Goal: Task Accomplishment & Management: Complete application form

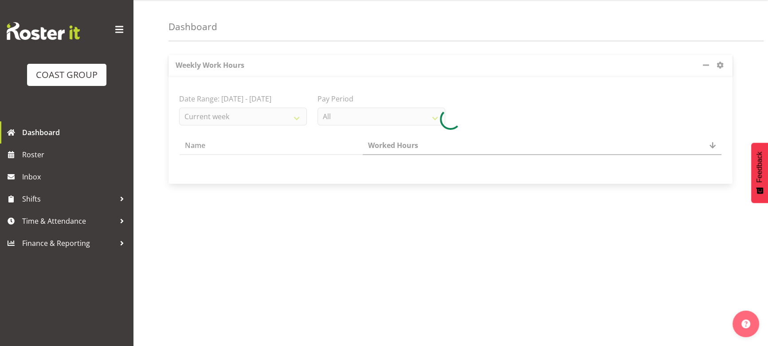
scroll to position [40, 0]
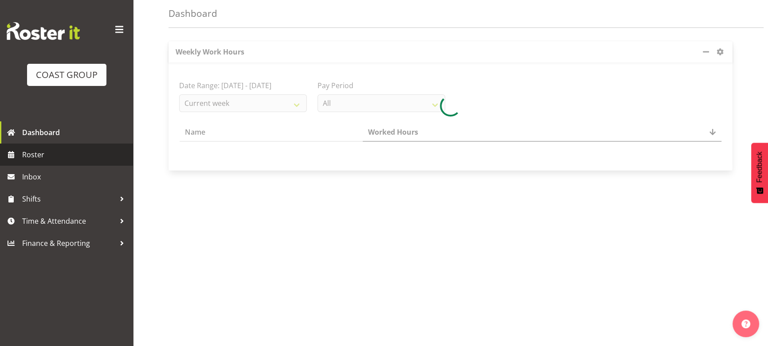
click at [93, 157] on span "Roster" at bounding box center [75, 154] width 106 height 13
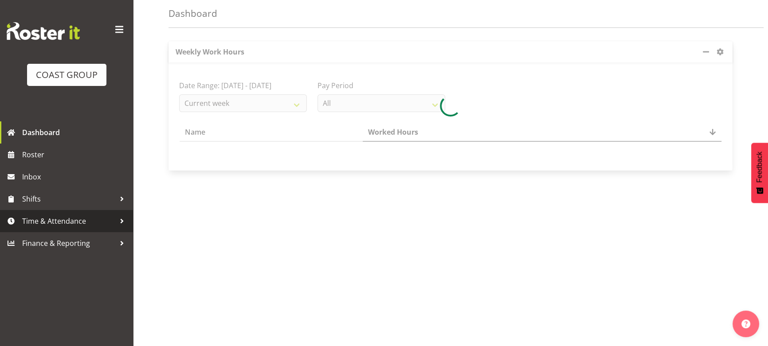
click at [72, 216] on span "Time & Attendance" at bounding box center [68, 221] width 93 height 13
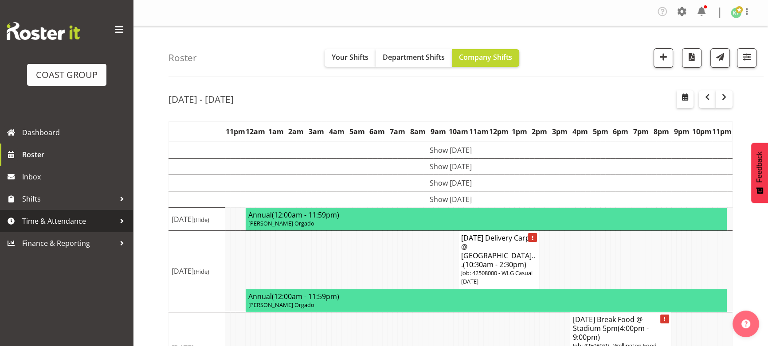
click at [66, 221] on span "Time & Attendance" at bounding box center [68, 221] width 93 height 13
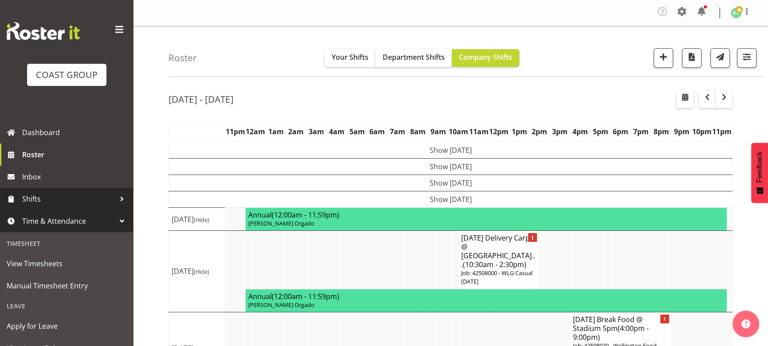
click at [66, 192] on span "Shifts" at bounding box center [68, 198] width 93 height 13
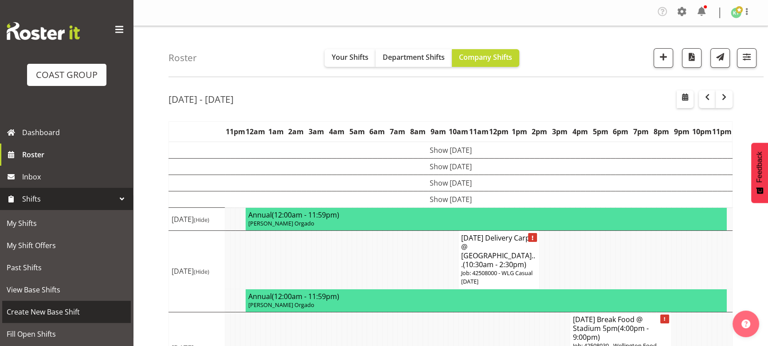
click at [78, 310] on span "Create New Base Shift" at bounding box center [67, 311] width 120 height 13
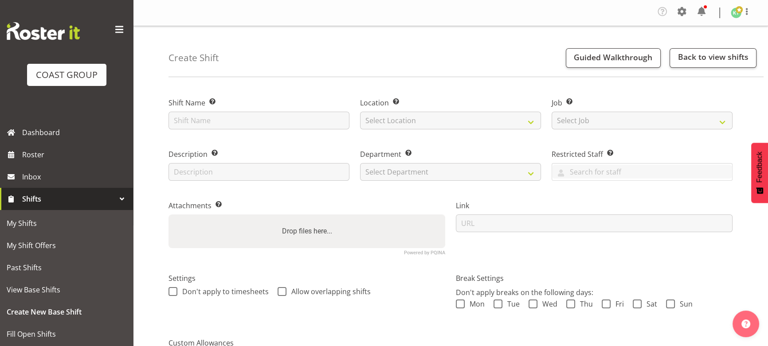
click at [585, 257] on div "Link" at bounding box center [593, 224] width 287 height 73
click at [290, 126] on input "text" at bounding box center [258, 121] width 181 height 18
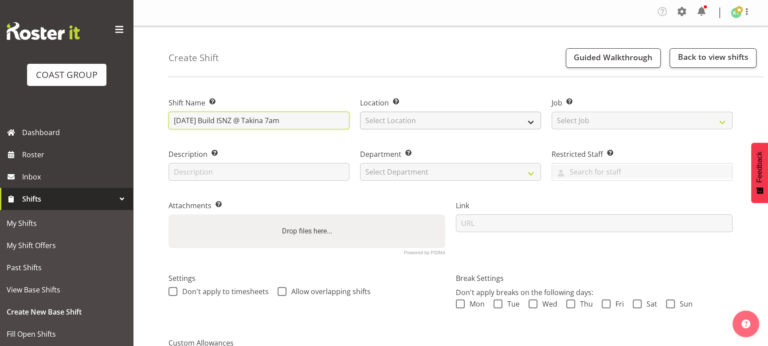
type input "SEP 25 Build ISNZ @ Takina 7am"
drag, startPoint x: 451, startPoint y: 117, endPoint x: 447, endPoint y: 128, distance: 11.8
click at [451, 117] on select "Select Location EHS WLG DW WLG" at bounding box center [450, 121] width 181 height 18
select select "106"
click at [360, 112] on select "Select Location EHS WLG DW WLG" at bounding box center [450, 121] width 181 height 18
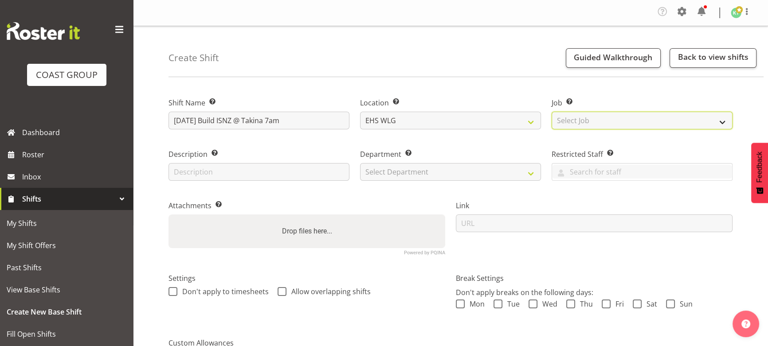
click at [581, 122] on select "Select Job Create new job 1 Carlton Events 1 Carlton Hamilton 1 Carlton Welling…" at bounding box center [641, 121] width 181 height 18
select select "9348"
click at [551, 112] on select "Select Job Create new job 1 Carlton Events 1 [PERSON_NAME][GEOGRAPHIC_DATA] 1 […" at bounding box center [641, 121] width 181 height 18
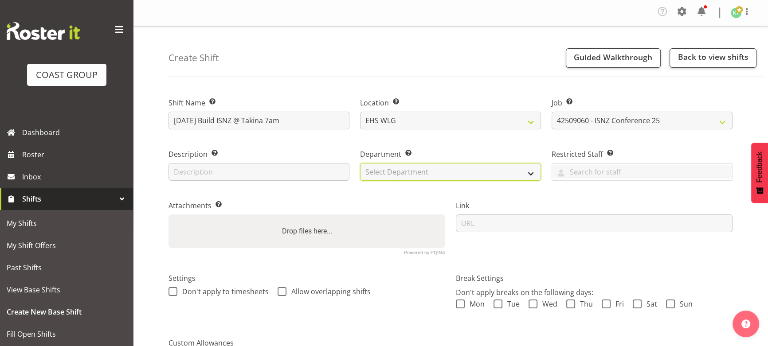
click at [418, 172] on select "Select Department EHS WLG OPS DW WLG DW WLG SALES" at bounding box center [450, 172] width 181 height 18
click at [419, 177] on select "Select Department EHS WLG OPS DW WLG DW WLG SALES" at bounding box center [450, 172] width 181 height 18
drag, startPoint x: 427, startPoint y: 175, endPoint x: 424, endPoint y: 179, distance: 5.4
click at [427, 175] on select "Select Department EHS WLG OPS DW WLG DW WLG SALES" at bounding box center [450, 172] width 181 height 18
select select "43"
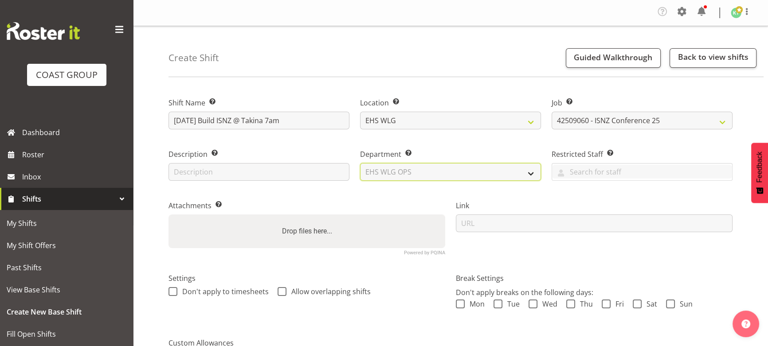
click at [360, 163] on select "Select Department EHS WLG OPS DW WLG DW WLG SALES" at bounding box center [450, 172] width 181 height 18
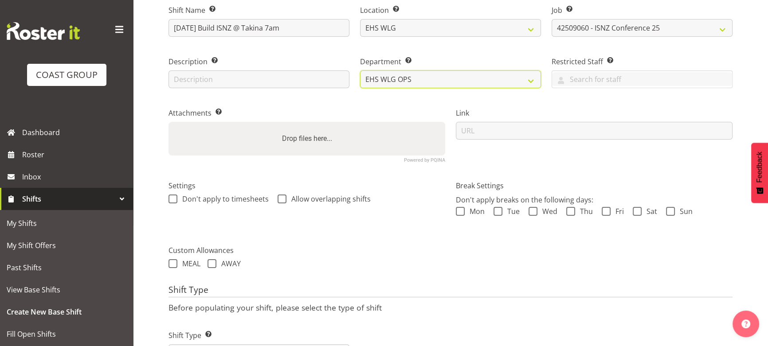
scroll to position [135, 0]
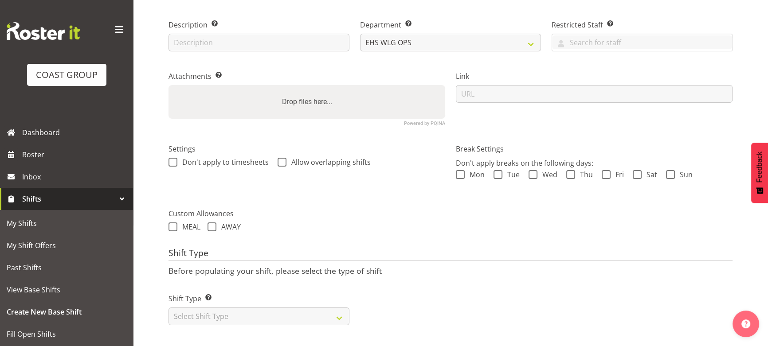
click at [292, 300] on div "Shift Type Shift Types: One Off – Select this if you would like a single shift …" at bounding box center [258, 309] width 181 height 32
click at [281, 311] on select "Select Shift Type One Off Shift Recurring Shift Rotating Shift" at bounding box center [258, 317] width 181 height 18
click at [168, 308] on select "Select Shift Type One Off Shift Recurring Shift Rotating Shift" at bounding box center [258, 317] width 181 height 18
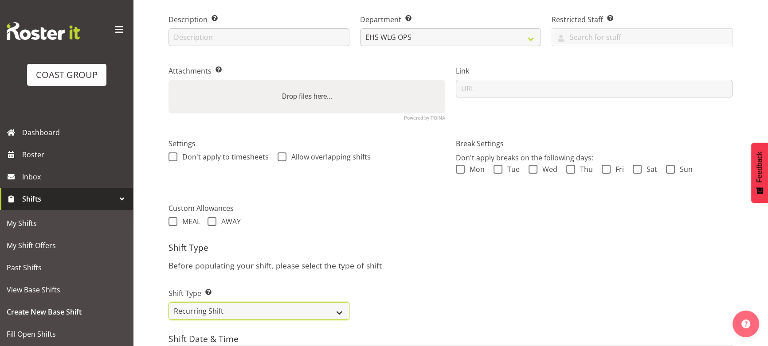
click at [285, 302] on select "One Off Shift Recurring Shift Rotating Shift" at bounding box center [258, 311] width 181 height 18
select select "one_off"
click at [168, 302] on select "One Off Shift Recurring Shift Rotating Shift" at bounding box center [258, 311] width 181 height 18
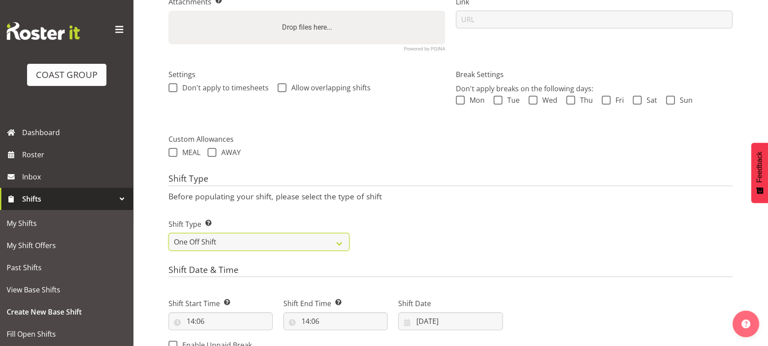
scroll to position [256, 0]
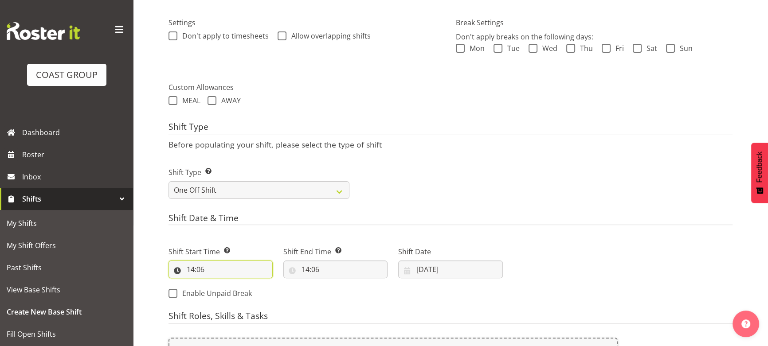
click at [236, 270] on input "14:06" at bounding box center [220, 270] width 104 height 18
drag, startPoint x: 230, startPoint y: 300, endPoint x: 227, endPoint y: 284, distance: 15.8
click at [230, 300] on select "00 01 02 03 04 05 06 07 08 09 10 11 12 13 14 15 16 17 18 19 20 21 22 23" at bounding box center [229, 293] width 20 height 18
select select "6"
click at [219, 284] on select "00 01 02 03 04 05 06 07 08 09 10 11 12 13 14 15 16 17 18 19 20 21 22 23" at bounding box center [229, 293] width 20 height 18
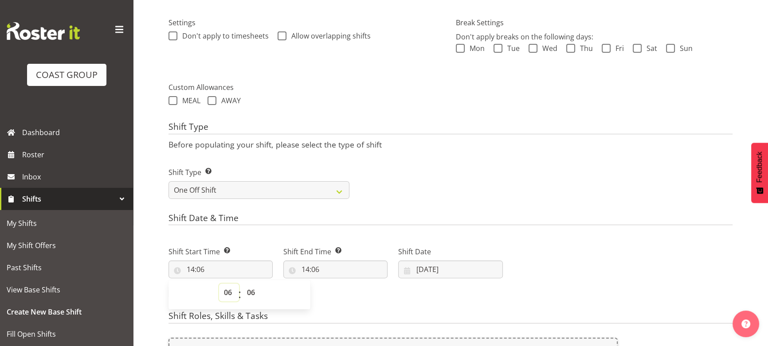
type input "06:06"
drag, startPoint x: 251, startPoint y: 291, endPoint x: 251, endPoint y: 286, distance: 5.3
click at [251, 291] on select "00 01 02 03 04 05 06 07 08 09 10 11 12 13 14 15 16 17 18 19 20 21 22 23 24 25 2…" at bounding box center [252, 293] width 20 height 18
select select "0"
click at [242, 284] on select "00 01 02 03 04 05 06 07 08 09 10 11 12 13 14 15 16 17 18 19 20 21 22 23 24 25 2…" at bounding box center [252, 293] width 20 height 18
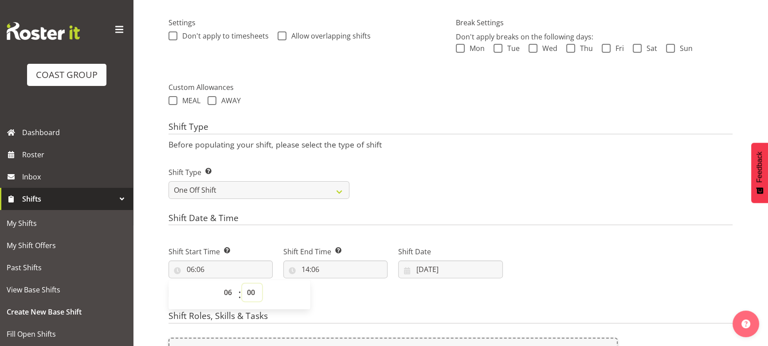
type input "06:00"
click at [348, 269] on input "14:06" at bounding box center [335, 270] width 104 height 18
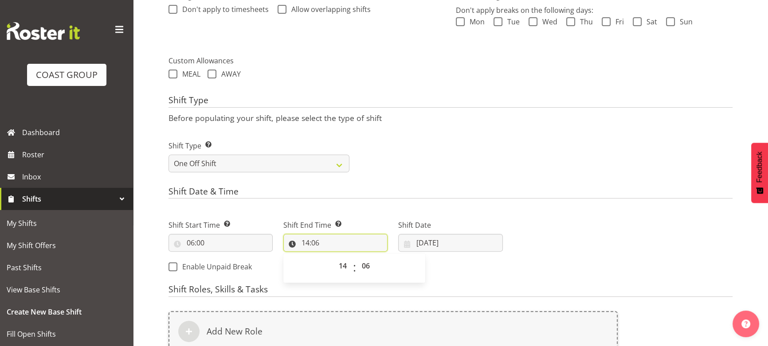
scroll to position [296, 0]
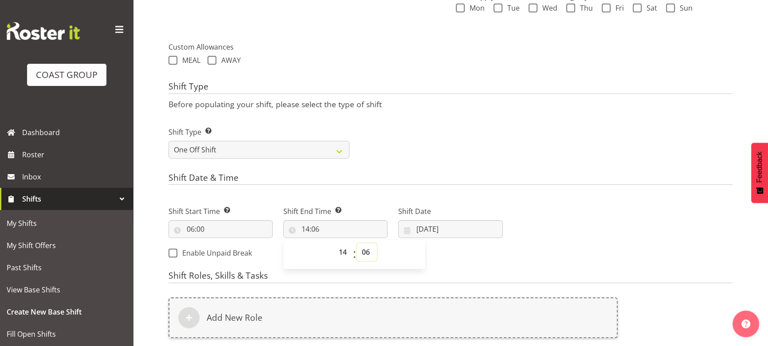
drag, startPoint x: 370, startPoint y: 249, endPoint x: 372, endPoint y: 243, distance: 6.2
click at [370, 249] on select "00 01 02 03 04 05 06 07 08 09 10 11 12 13 14 15 16 17 18 19 20 21 22 23 24 25 2…" at bounding box center [367, 252] width 20 height 18
select select "0"
click at [357, 243] on select "00 01 02 03 04 05 06 07 08 09 10 11 12 13 14 15 16 17 18 19 20 21 22 23 24 25 2…" at bounding box center [367, 252] width 20 height 18
type input "14:00"
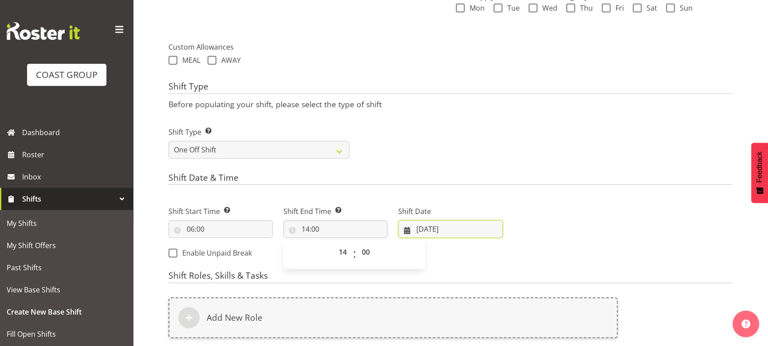
click at [466, 229] on input "29/08/2025" at bounding box center [450, 229] width 104 height 18
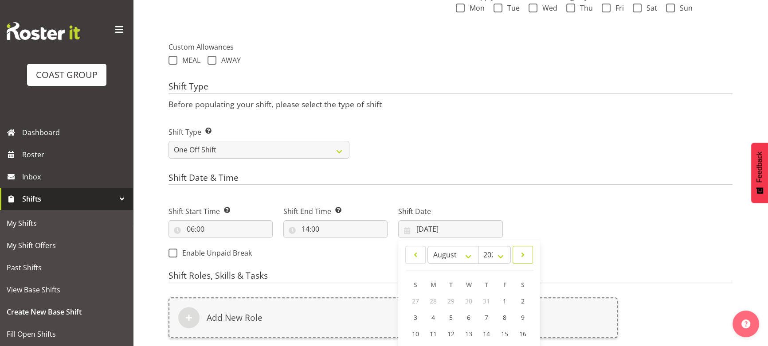
click at [519, 253] on span at bounding box center [522, 255] width 9 height 11
select select "8"
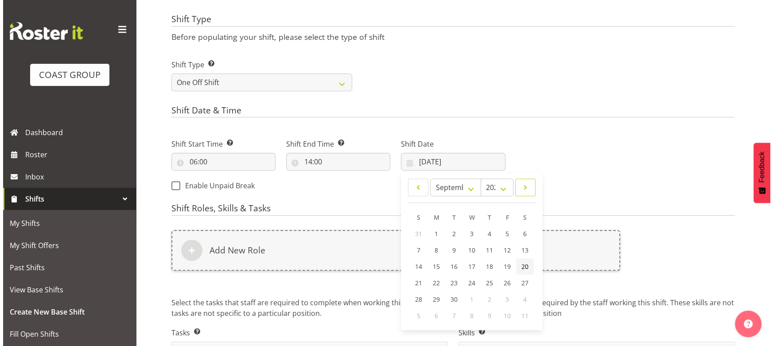
scroll to position [377, 0]
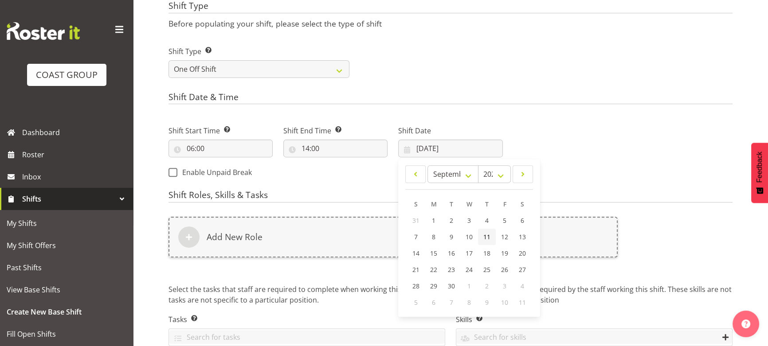
click at [486, 238] on span "11" at bounding box center [486, 237] width 7 height 8
type input "11/09/2025"
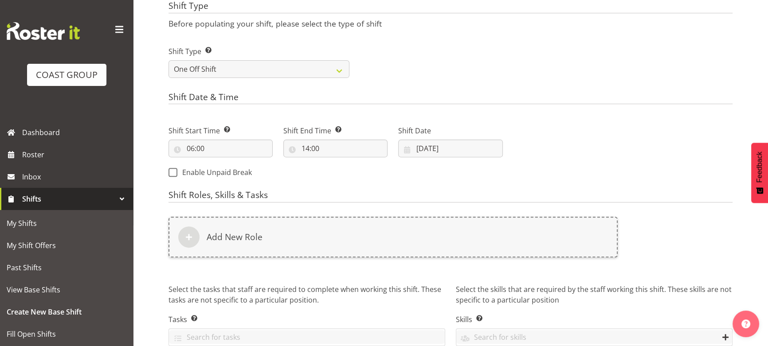
click at [486, 238] on div "Add New Role" at bounding box center [392, 237] width 449 height 41
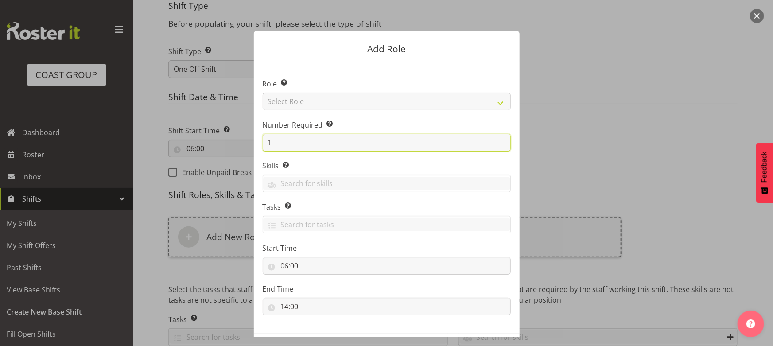
drag, startPoint x: 268, startPoint y: 140, endPoint x: 243, endPoint y: 151, distance: 26.6
click at [245, 151] on div "Add Role Role Select the role you wish to add to the shift. Select Role ACCOUNT…" at bounding box center [387, 173] width 284 height 328
type input "4"
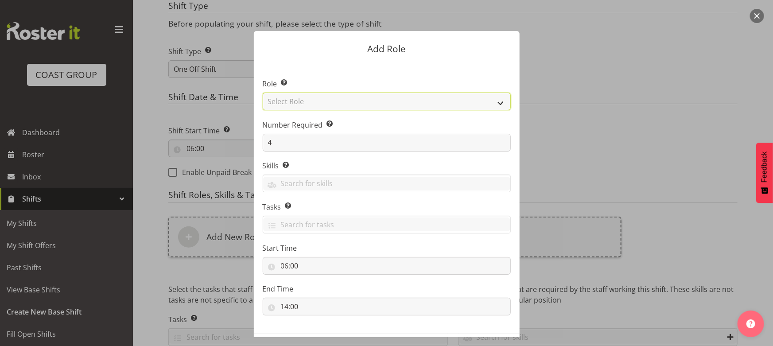
click at [357, 102] on select "Select Role ACCOUNT MANAGER ACCOUNT MANAGER DW ACCOUNTS AKL DIANNA VEHICLES AKL…" at bounding box center [387, 102] width 248 height 18
select select "191"
click at [263, 93] on select "Select Role ACCOUNT MANAGER ACCOUNT MANAGER DW ACCOUNTS AKL DIANNA VEHICLES AKL…" at bounding box center [387, 102] width 248 height 18
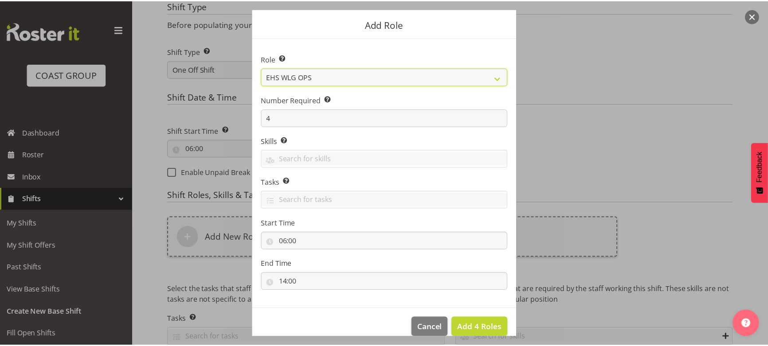
scroll to position [38, 0]
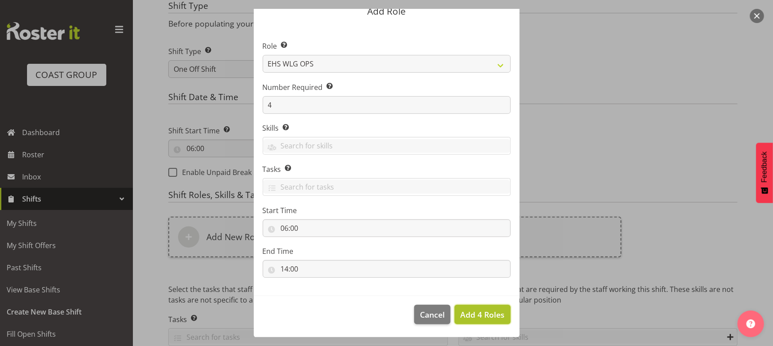
drag, startPoint x: 464, startPoint y: 313, endPoint x: 458, endPoint y: 303, distance: 11.9
click at [464, 312] on span "Add 4 Roles" at bounding box center [482, 314] width 44 height 11
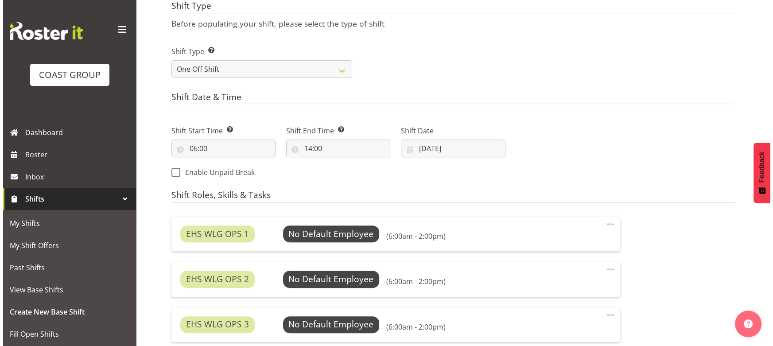
scroll to position [538, 0]
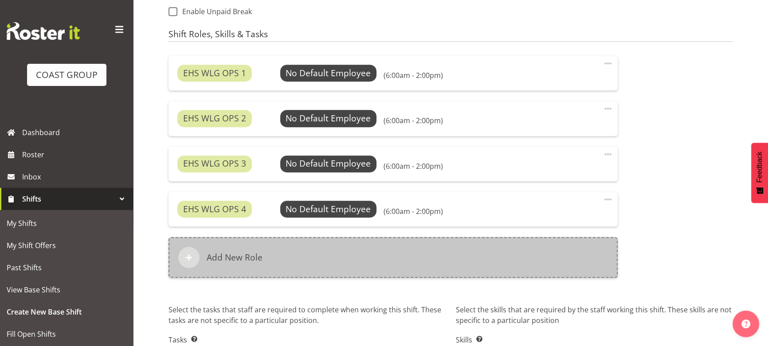
click at [464, 261] on div "Add New Role" at bounding box center [392, 257] width 449 height 41
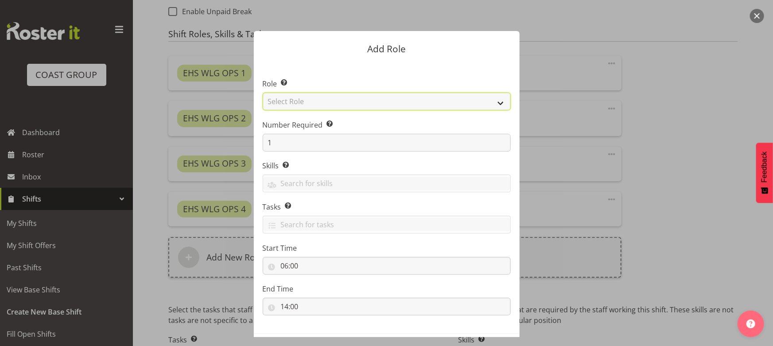
click at [341, 102] on select "Select Role ACCOUNT MANAGER ACCOUNT MANAGER DW ACCOUNTS AKL DIANNA VEHICLES AKL…" at bounding box center [387, 102] width 248 height 18
select select "123"
click at [263, 93] on select "Select Role ACCOUNT MANAGER ACCOUNT MANAGER DW ACCOUNTS AKL DIANNA VEHICLES AKL…" at bounding box center [387, 102] width 248 height 18
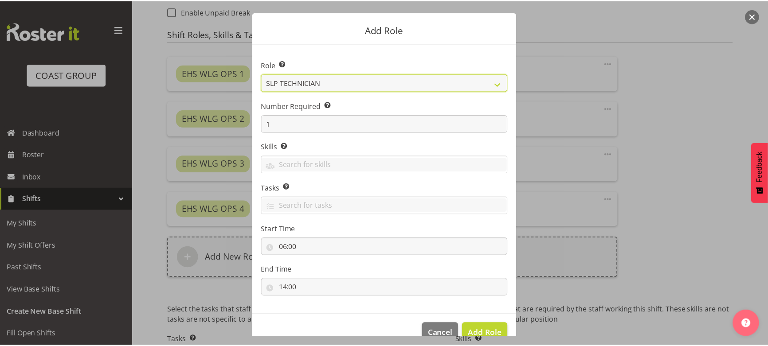
scroll to position [38, 0]
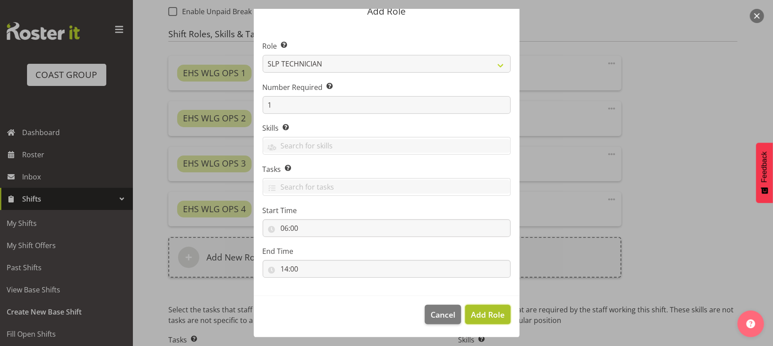
click at [468, 310] on button "Add Role" at bounding box center [487, 315] width 45 height 20
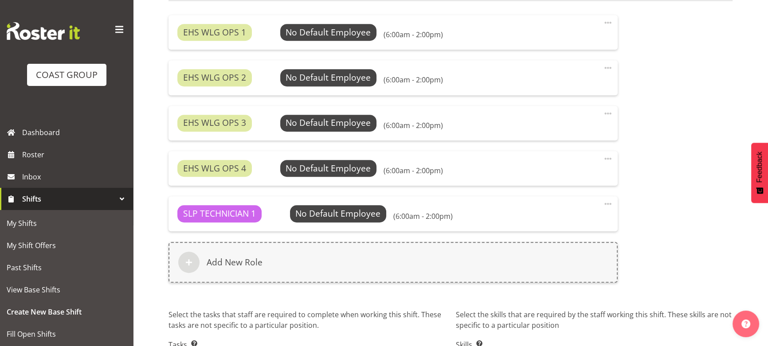
scroll to position [646, 0]
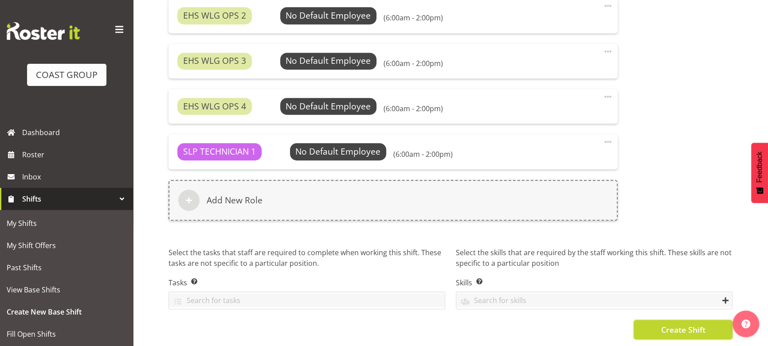
click at [665, 324] on span "Create Shift" at bounding box center [682, 330] width 44 height 12
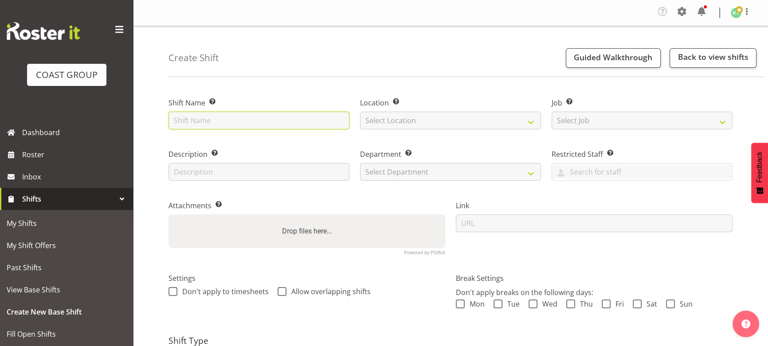
click at [206, 126] on input "text" at bounding box center [258, 121] width 181 height 18
click at [208, 121] on input "text" at bounding box center [258, 121] width 181 height 18
type input "SEP 25 Break ISNZ @ Taknia 430pm"
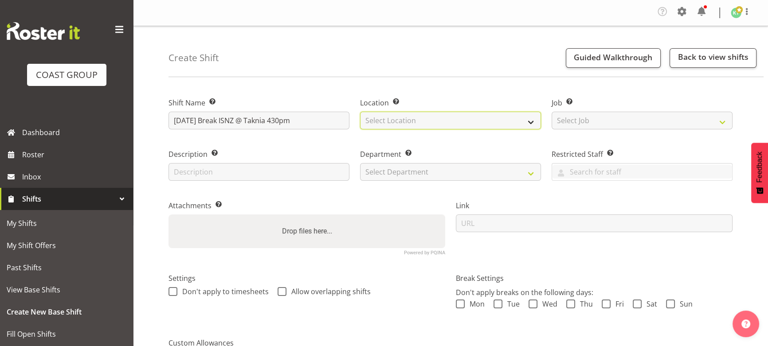
drag, startPoint x: 389, startPoint y: 111, endPoint x: 389, endPoint y: 125, distance: 14.2
click at [389, 113] on select "Select Location EHS WLG DW WLG" at bounding box center [450, 121] width 181 height 18
select select "106"
click at [360, 112] on select "Select Location EHS WLG DW WLG" at bounding box center [450, 121] width 181 height 18
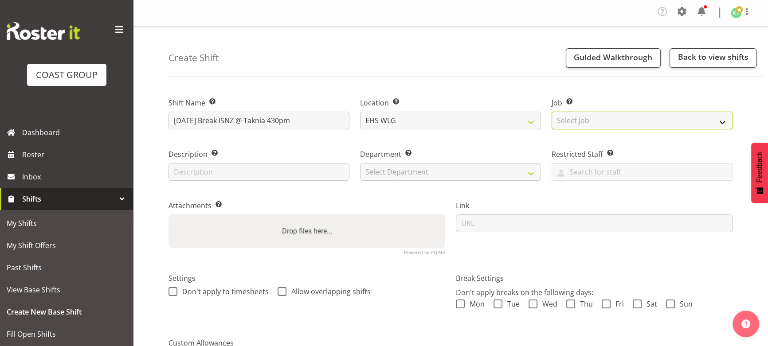
click at [569, 123] on select "Select Job Create new job 1 Carlton Events 1 Carlton Hamilton 1 Carlton Welling…" at bounding box center [641, 121] width 181 height 18
select select "9348"
click at [551, 112] on select "Select Job Create new job 1 Carlton Events 1 Carlton Hamilton 1 Carlton Welling…" at bounding box center [641, 121] width 181 height 18
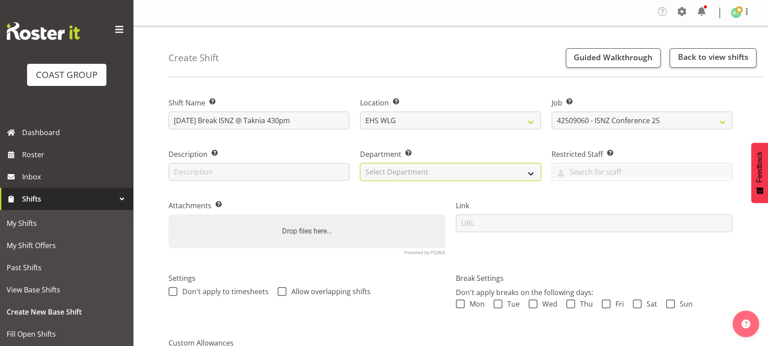
drag, startPoint x: 476, startPoint y: 164, endPoint x: 473, endPoint y: 175, distance: 10.9
click at [476, 164] on select "Select Department EHS WLG OPS DW WLG DW WLG SALES" at bounding box center [450, 172] width 181 height 18
select select "43"
click at [360, 163] on select "Select Department EHS WLG OPS DW WLG DW WLG SALES" at bounding box center [450, 172] width 181 height 18
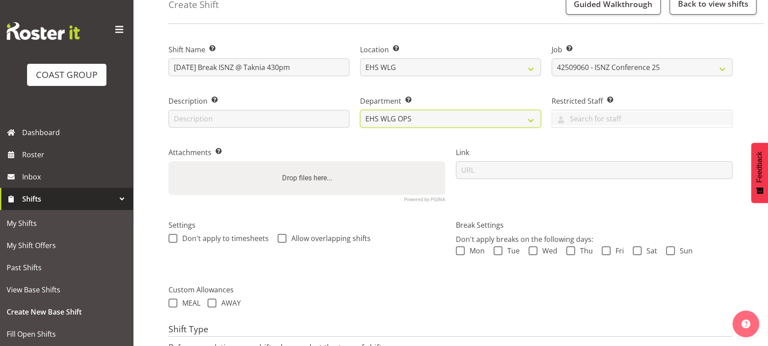
scroll to position [135, 0]
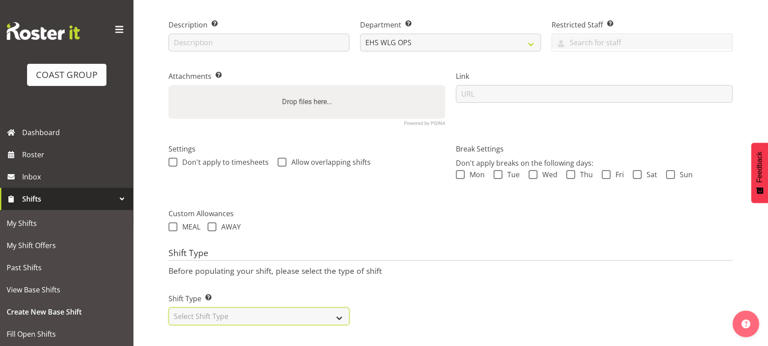
click at [311, 316] on select "Select Shift Type One Off Shift Recurring Shift Rotating Shift" at bounding box center [258, 317] width 181 height 18
select select "one_off"
click at [168, 308] on select "Select Shift Type One Off Shift Recurring Shift Rotating Shift" at bounding box center [258, 317] width 181 height 18
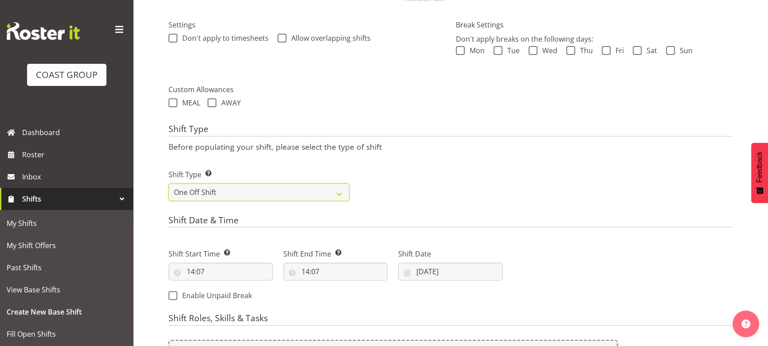
scroll to position [296, 0]
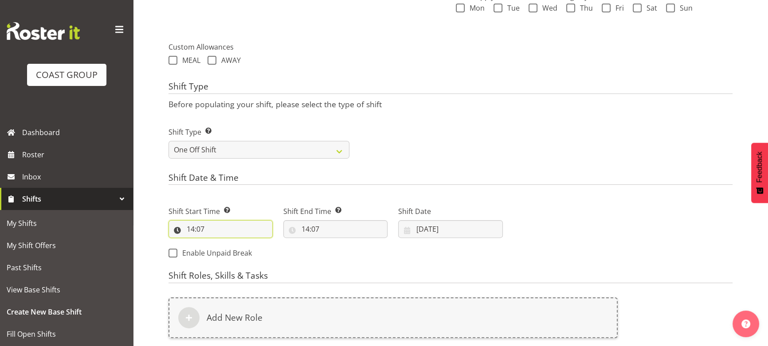
click at [249, 232] on input "14:07" at bounding box center [220, 229] width 104 height 18
click at [230, 253] on select "00 01 02 03 04 05 06 07 08 09 10 11 12 13 14 15 16 17 18 19 20 21 22 23" at bounding box center [229, 252] width 20 height 18
select select "15"
click at [219, 243] on select "00 01 02 03 04 05 06 07 08 09 10 11 12 13 14 15 16 17 18 19 20 21 22 23" at bounding box center [229, 252] width 20 height 18
type input "15:07"
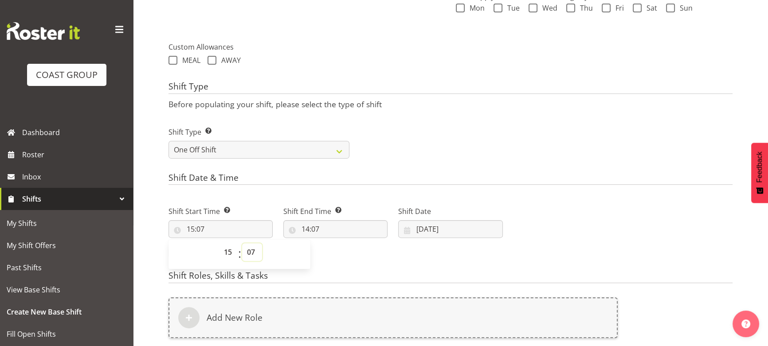
click at [257, 252] on select "00 01 02 03 04 05 06 07 08 09 10 11 12 13 14 15 16 17 18 19 20 21 22 23 24 25 2…" at bounding box center [252, 252] width 20 height 18
select select "30"
click at [242, 243] on select "00 01 02 03 04 05 06 07 08 09 10 11 12 13 14 15 16 17 18 19 20 21 22 23 24 25 2…" at bounding box center [252, 252] width 20 height 18
type input "15:30"
click at [377, 233] on input "14:07" at bounding box center [335, 229] width 104 height 18
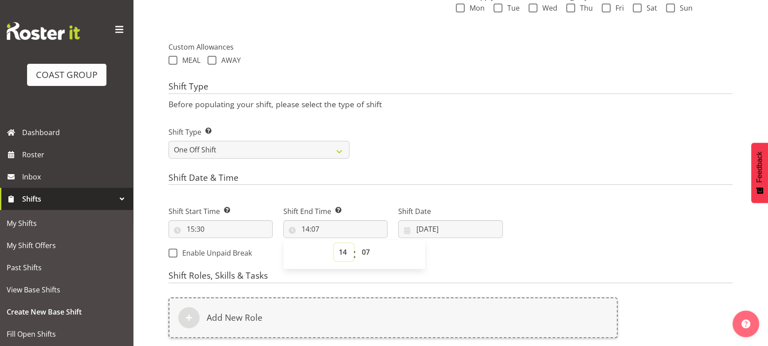
click at [339, 253] on select "00 01 02 03 04 05 06 07 08 09 10 11 12 13 14 15 16 17 18 19 20 21 22 23" at bounding box center [344, 252] width 20 height 18
select select "22"
click at [334, 243] on select "00 01 02 03 04 05 06 07 08 09 10 11 12 13 14 15 16 17 18 19 20 21 22 23" at bounding box center [344, 252] width 20 height 18
type input "22:07"
click at [341, 251] on select "00 01 02 03 04 05 06 07 08 09 10 11 12 13 14 15 16 17 18 19 20 21 22 23" at bounding box center [344, 252] width 20 height 18
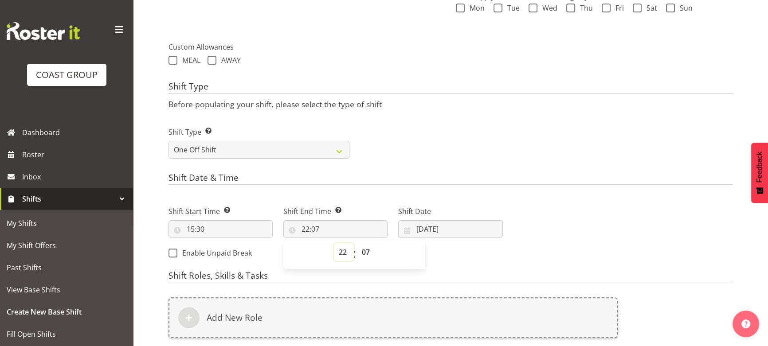
select select "19"
click at [334, 243] on select "00 01 02 03 04 05 06 07 08 09 10 11 12 13 14 15 16 17 18 19 20 21 22 23" at bounding box center [344, 252] width 20 height 18
type input "19:07"
click at [341, 246] on select "00 01 02 03 04 05 06 07 08 09 10 11 12 13 14 15 16 17 18 19 20 21 22 23" at bounding box center [344, 252] width 20 height 18
select select "20"
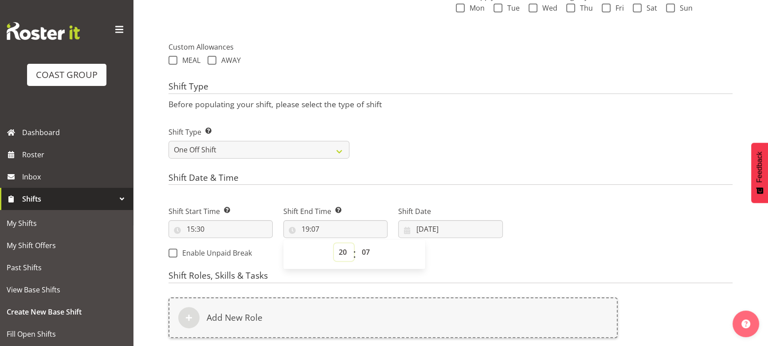
click at [334, 243] on select "00 01 02 03 04 05 06 07 08 09 10 11 12 13 14 15 16 17 18 19 20 21 22 23" at bounding box center [344, 252] width 20 height 18
type input "20:07"
drag, startPoint x: 363, startPoint y: 253, endPoint x: 363, endPoint y: 243, distance: 9.8
click at [363, 253] on select "00 01 02 03 04 05 06 07 08 09 10 11 12 13 14 15 16 17 18 19 20 21 22 23 24 25 2…" at bounding box center [367, 252] width 20 height 18
select select "30"
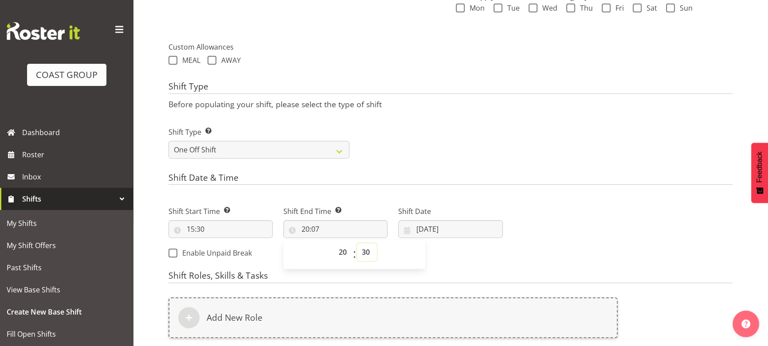
click at [357, 243] on select "00 01 02 03 04 05 06 07 08 09 10 11 12 13 14 15 16 17 18 19 20 21 22 23 24 25 2…" at bounding box center [367, 252] width 20 height 18
type input "20:30"
click at [431, 230] on input "[DATE]" at bounding box center [450, 229] width 104 height 18
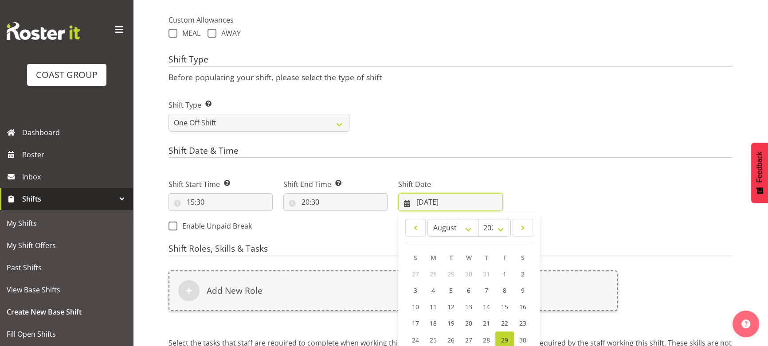
scroll to position [336, 0]
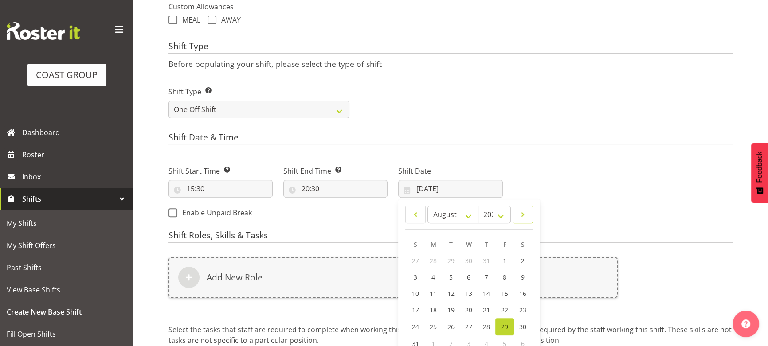
click at [520, 217] on span at bounding box center [522, 214] width 9 height 11
select select "8"
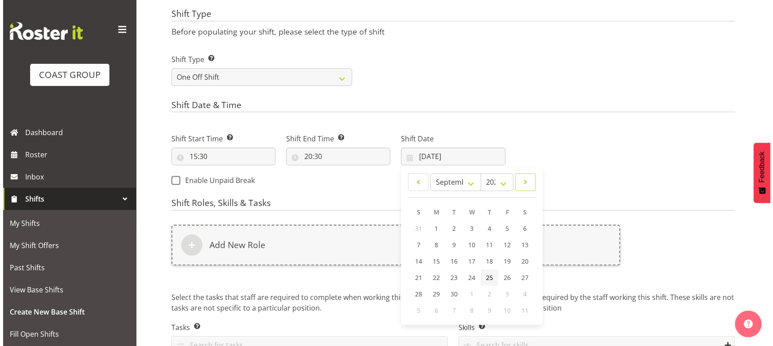
scroll to position [417, 0]
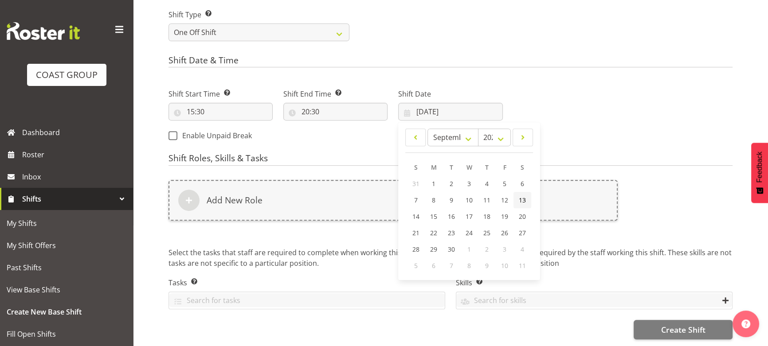
click at [524, 196] on span "13" at bounding box center [522, 200] width 7 height 8
type input "13/09/2025"
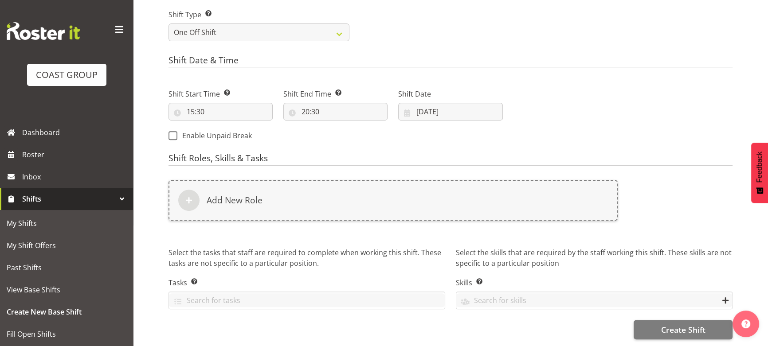
click at [524, 195] on div "Add New Role" at bounding box center [392, 200] width 449 height 41
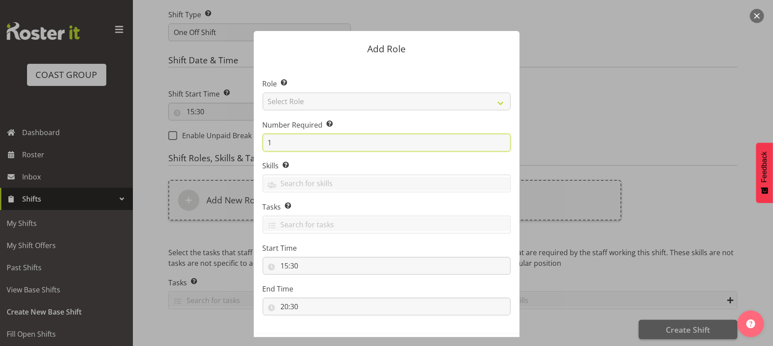
drag, startPoint x: 276, startPoint y: 147, endPoint x: 240, endPoint y: 145, distance: 35.9
click at [240, 145] on form "Add Role Role Select the role you wish to add to the shift. Select Role ACCOUNT…" at bounding box center [386, 173] width 425 height 328
type input "4"
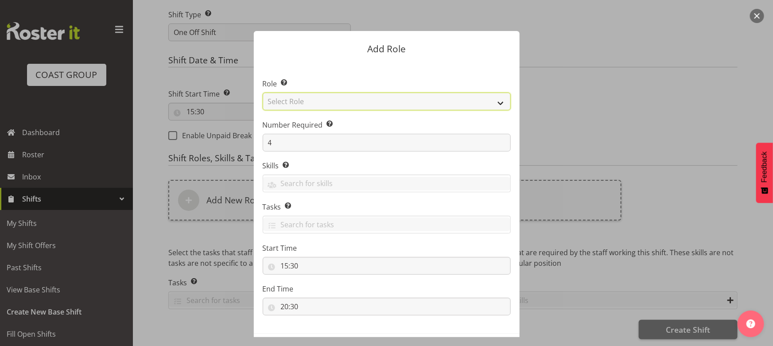
click at [323, 106] on select "Select Role ACCOUNT MANAGER ACCOUNT MANAGER DW ACCOUNTS [PERSON_NAME] VEHICLES …" at bounding box center [387, 102] width 248 height 18
select select "191"
click at [263, 93] on select "Select Role ACCOUNT MANAGER ACCOUNT MANAGER DW ACCOUNTS [PERSON_NAME] VEHICLES …" at bounding box center [387, 102] width 248 height 18
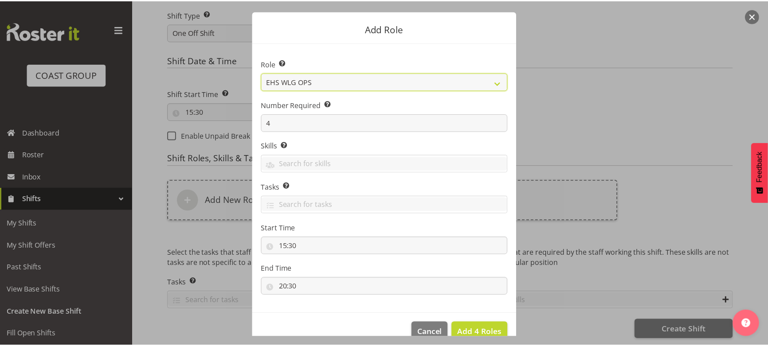
scroll to position [38, 0]
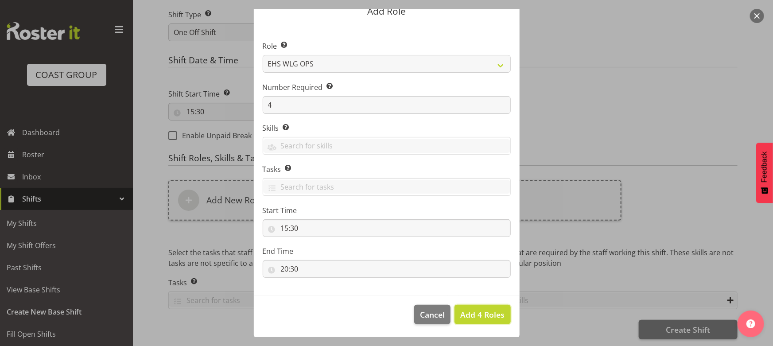
click at [461, 310] on span "Add 4 Roles" at bounding box center [482, 314] width 44 height 11
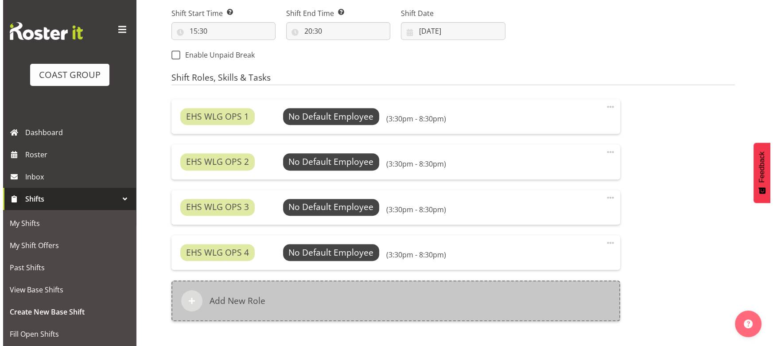
scroll to position [497, 0]
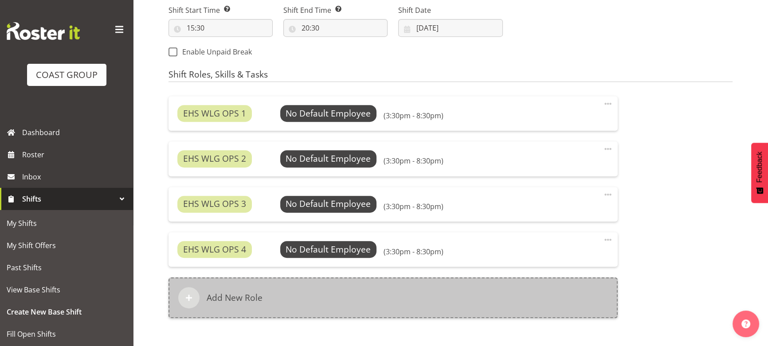
click at [360, 294] on div "Add New Role" at bounding box center [392, 297] width 449 height 41
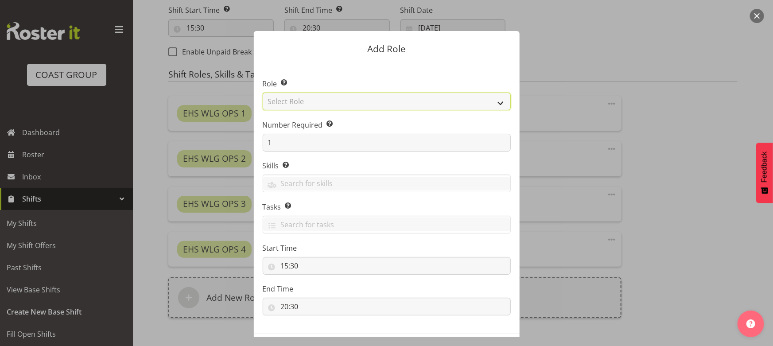
click at [354, 102] on select "Select Role ACCOUNT MANAGER ACCOUNT MANAGER DW ACCOUNTS [PERSON_NAME] VEHICLES …" at bounding box center [387, 102] width 248 height 18
select select "123"
click at [263, 93] on select "Select Role ACCOUNT MANAGER ACCOUNT MANAGER DW ACCOUNTS [PERSON_NAME] VEHICLES …" at bounding box center [387, 102] width 248 height 18
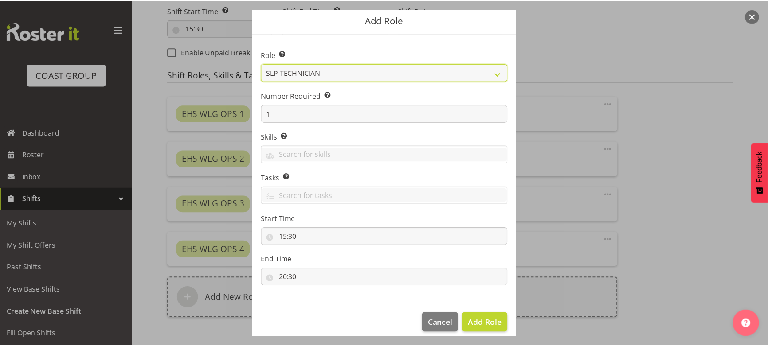
scroll to position [38, 0]
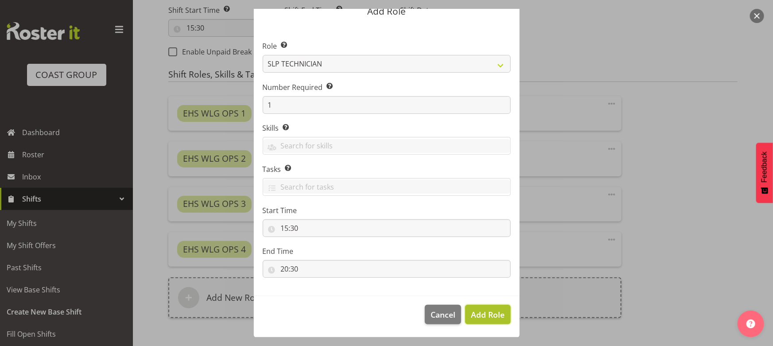
click at [471, 309] on span "Add Role" at bounding box center [488, 314] width 34 height 11
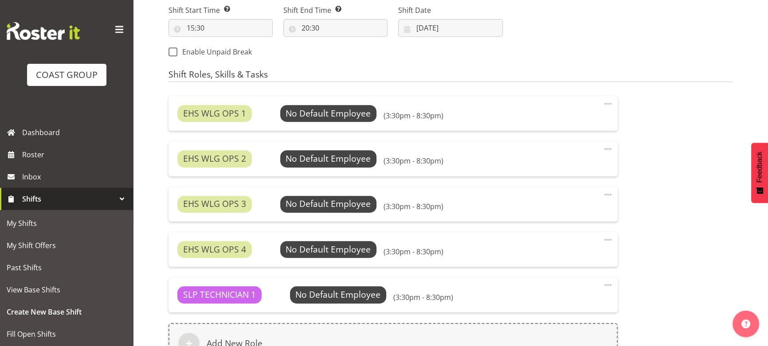
scroll to position [646, 0]
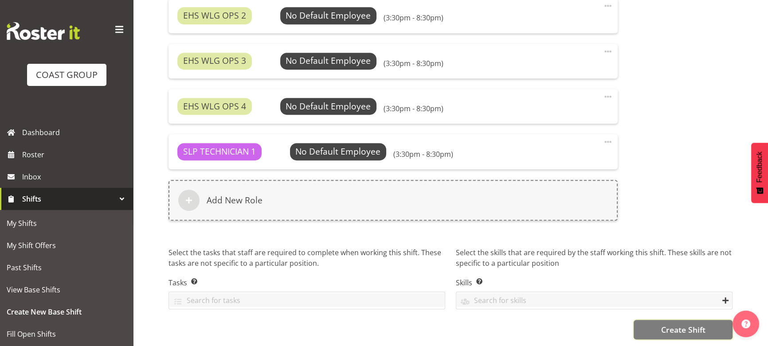
click at [655, 327] on button "Create Shift" at bounding box center [682, 330] width 99 height 20
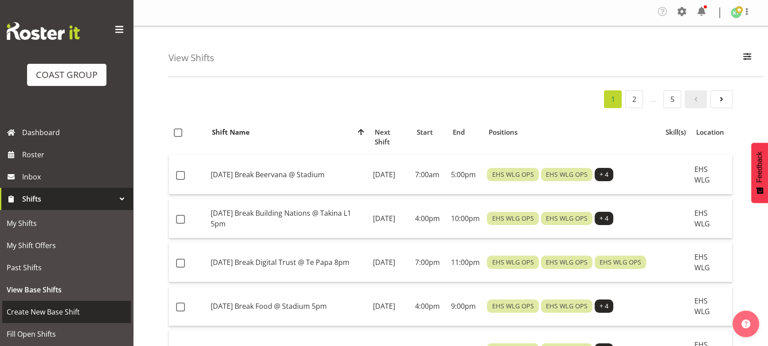
click at [84, 310] on span "Create New Base Shift" at bounding box center [67, 311] width 120 height 13
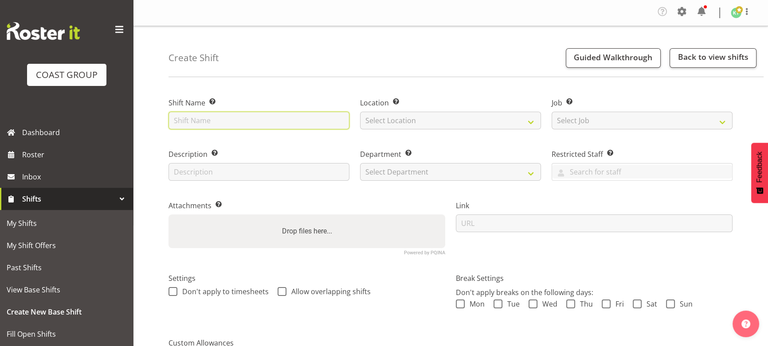
click at [268, 120] on input "text" at bounding box center [258, 121] width 181 height 18
type input "SEP 25 Build Kapiti Quilt @ Southwarss 830am"
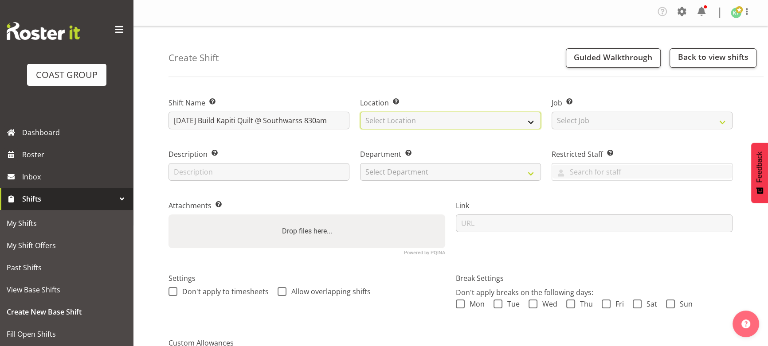
click at [404, 124] on select "Select Location EHS WLG DW WLG" at bounding box center [450, 121] width 181 height 18
select select "106"
click at [360, 112] on select "Select Location EHS WLG DW WLG" at bounding box center [450, 121] width 181 height 18
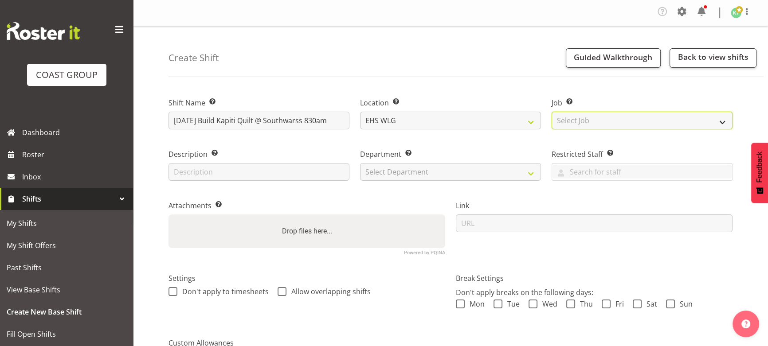
click at [573, 121] on select "Select Job Create new job 1 Carlton Events 1 [PERSON_NAME][GEOGRAPHIC_DATA] 1 […" at bounding box center [641, 121] width 181 height 18
select select "9029"
click at [551, 112] on select "Select Job Create new job 1 Carlton Events 1 [PERSON_NAME][GEOGRAPHIC_DATA] 1 […" at bounding box center [641, 121] width 181 height 18
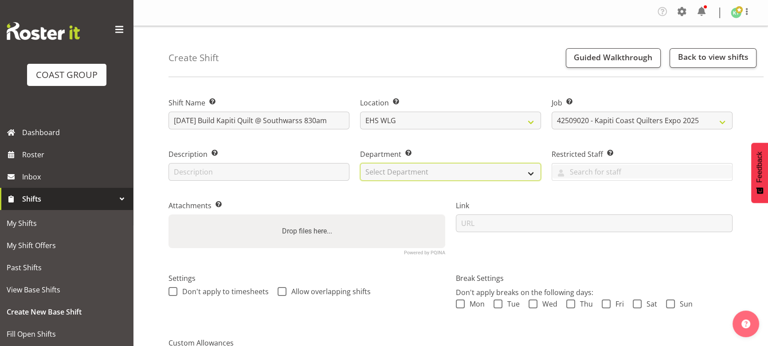
click at [499, 165] on select "Select Department EHS WLG OPS DW WLG DW WLG SALES" at bounding box center [450, 172] width 181 height 18
select select "43"
click at [360, 163] on select "Select Department EHS WLG OPS DW WLG DW WLG SALES" at bounding box center [450, 172] width 181 height 18
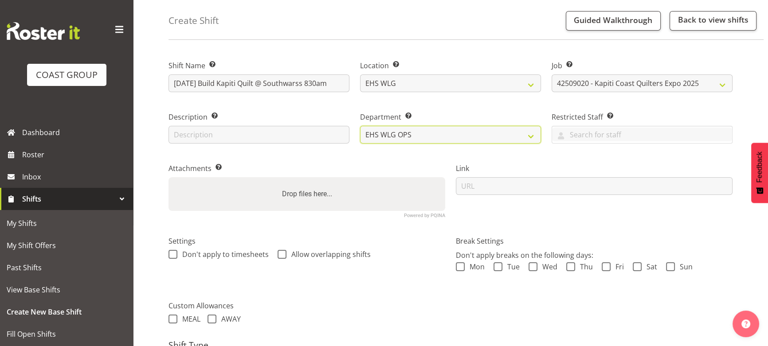
scroll to position [135, 0]
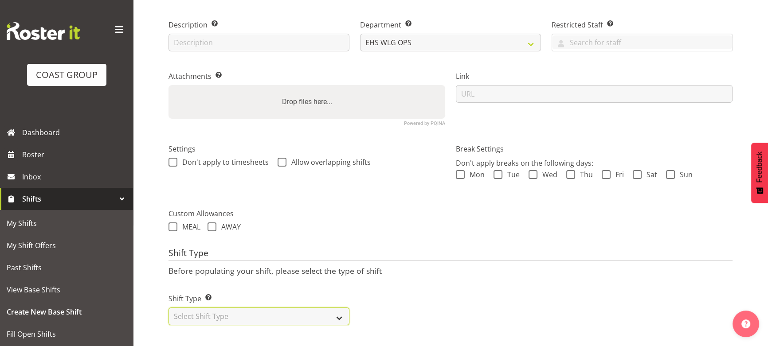
drag, startPoint x: 293, startPoint y: 318, endPoint x: 295, endPoint y: 304, distance: 13.9
click at [293, 318] on select "Select Shift Type One Off Shift Recurring Shift Rotating Shift" at bounding box center [258, 317] width 181 height 18
select select "one_off"
click at [168, 308] on select "Select Shift Type One Off Shift Recurring Shift Rotating Shift" at bounding box center [258, 317] width 181 height 18
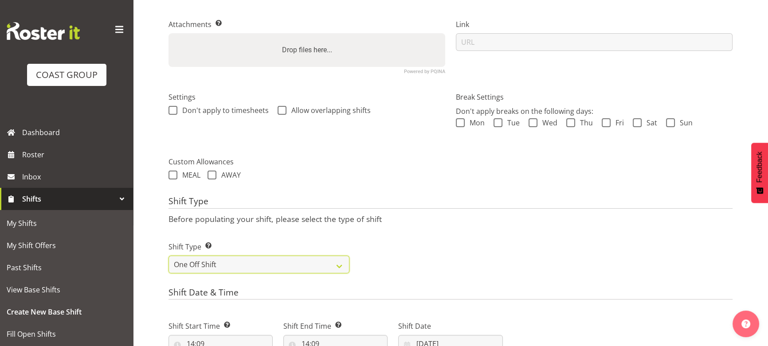
scroll to position [256, 0]
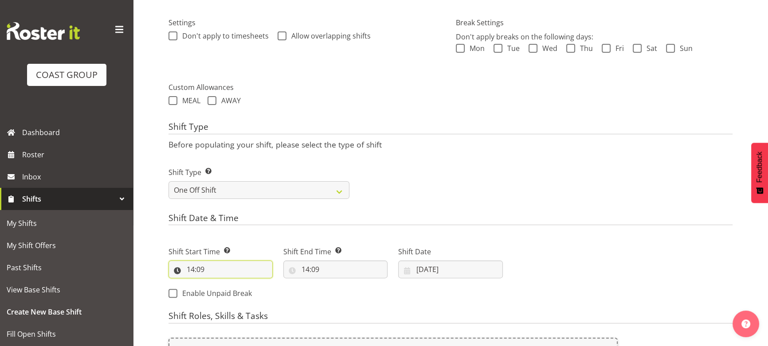
click at [223, 261] on input "14:09" at bounding box center [220, 270] width 104 height 18
drag, startPoint x: 223, startPoint y: 295, endPoint x: 226, endPoint y: 285, distance: 10.5
click at [225, 292] on select "00 01 02 03 04 05 06 07 08 09 10 11 12 13 14 15 16 17 18 19 20 21 22 23" at bounding box center [229, 293] width 20 height 18
select select "7"
click at [219, 284] on select "00 01 02 03 04 05 06 07 08 09 10 11 12 13 14 15 16 17 18 19 20 21 22 23" at bounding box center [229, 293] width 20 height 18
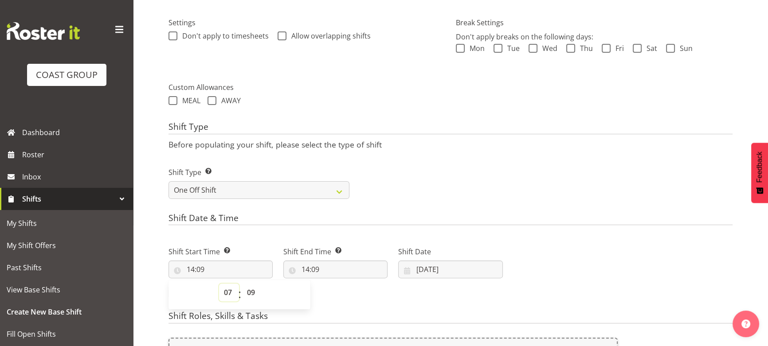
type input "07:09"
click at [249, 285] on select "00 01 02 03 04 05 06 07 08 09 10 11 12 13 14 15 16 17 18 19 20 21 22 23 24 25 2…" at bounding box center [252, 293] width 20 height 18
select select "0"
click at [242, 284] on select "00 01 02 03 04 05 06 07 08 09 10 11 12 13 14 15 16 17 18 19 20 21 22 23 24 25 2…" at bounding box center [252, 293] width 20 height 18
type input "07:00"
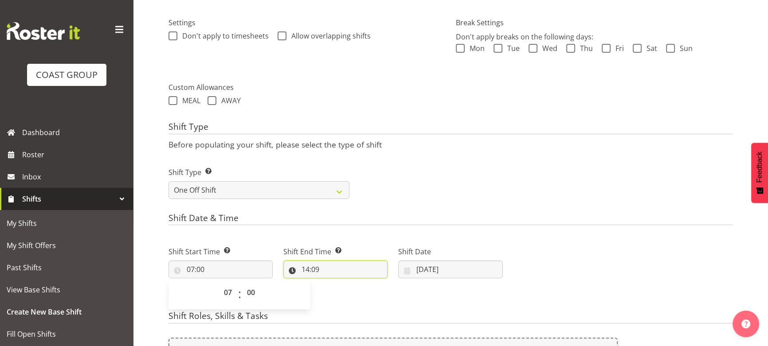
click at [369, 269] on input "14:09" at bounding box center [335, 270] width 104 height 18
click at [361, 291] on select "00 01 02 03 04 05 06 07 08 09 10 11 12 13 14 15 16 17 18 19 20 21 22 23 24 25 2…" at bounding box center [367, 293] width 20 height 18
select select "0"
click at [357, 284] on select "00 01 02 03 04 05 06 07 08 09 10 11 12 13 14 15 16 17 18 19 20 21 22 23 24 25 2…" at bounding box center [367, 293] width 20 height 18
type input "14:00"
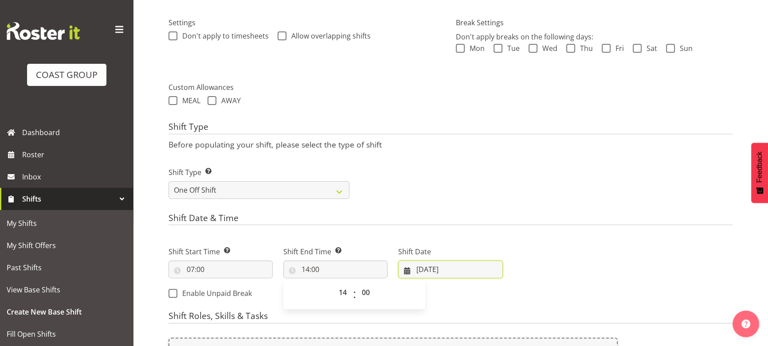
click at [429, 272] on input "[DATE]" at bounding box center [450, 270] width 104 height 18
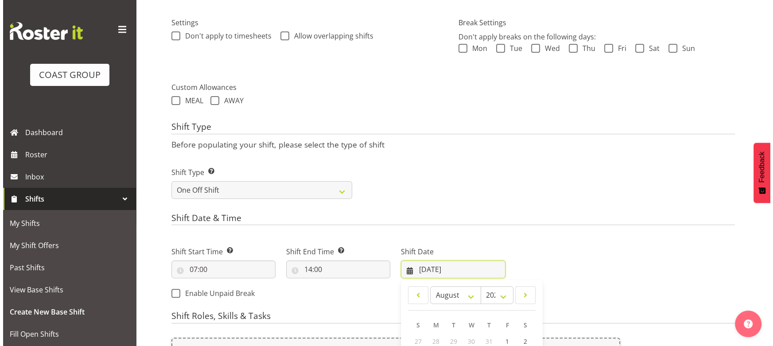
scroll to position [336, 0]
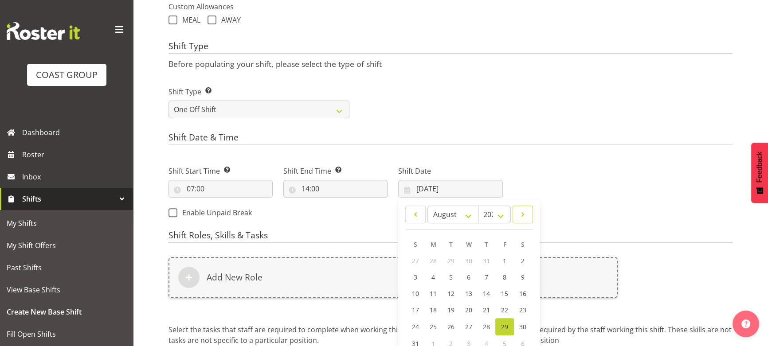
click at [523, 215] on span at bounding box center [522, 214] width 9 height 11
select select "8"
click at [505, 275] on span "12" at bounding box center [504, 277] width 7 height 8
type input "12/09/2025"
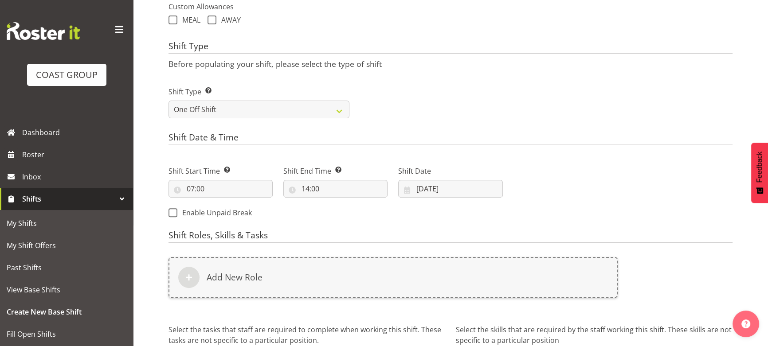
click at [505, 275] on div "Add New Role" at bounding box center [392, 277] width 449 height 41
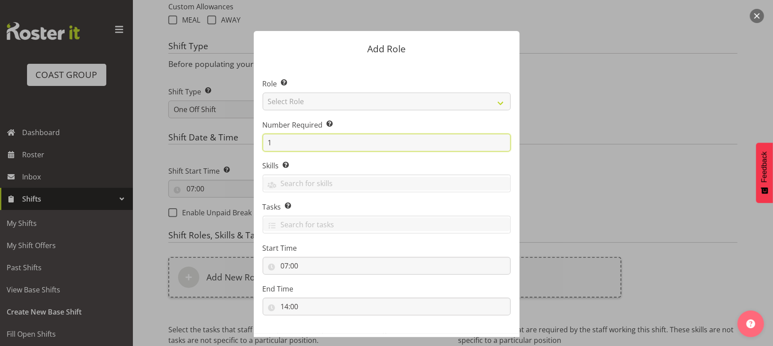
click at [305, 145] on input "1" at bounding box center [387, 143] width 248 height 18
type input "4"
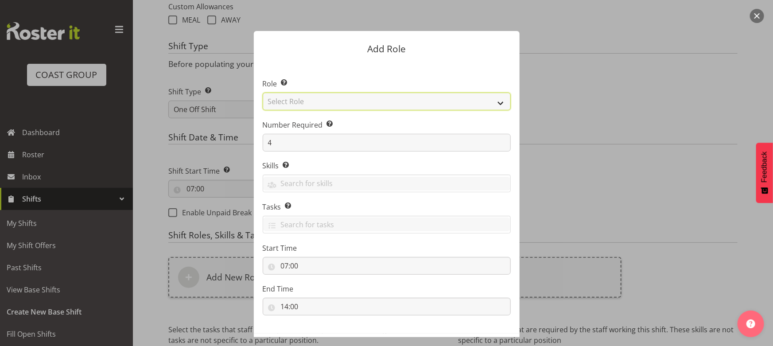
click at [359, 102] on select "Select Role ACCOUNT MANAGER ACCOUNT MANAGER DW ACCOUNTS [PERSON_NAME] VEHICLES …" at bounding box center [387, 102] width 248 height 18
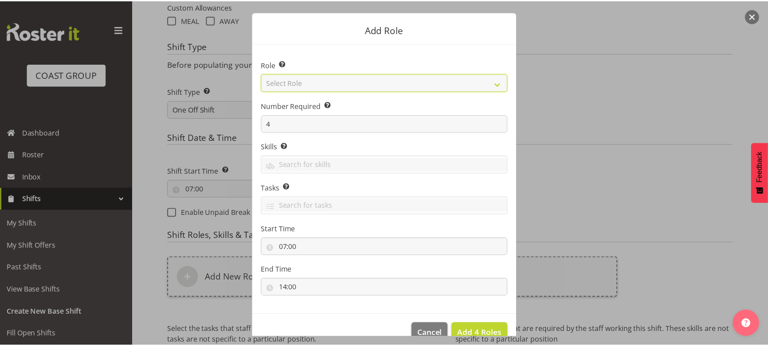
scroll to position [38, 0]
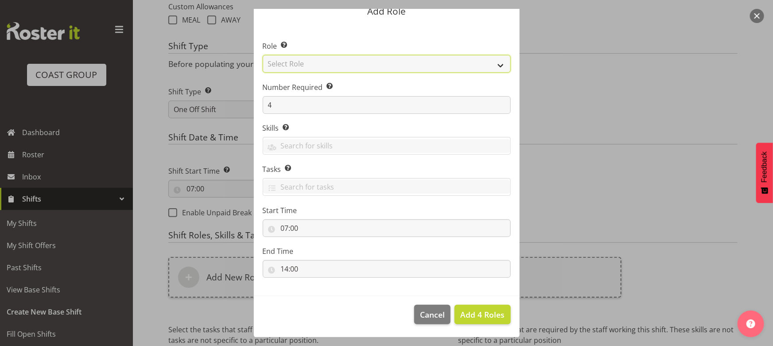
click at [368, 69] on select "Select Role ACCOUNT MANAGER ACCOUNT MANAGER DW ACCOUNTS [PERSON_NAME] VEHICLES …" at bounding box center [387, 64] width 248 height 18
select select "191"
click at [263, 55] on select "Select Role ACCOUNT MANAGER ACCOUNT MANAGER DW ACCOUNTS [PERSON_NAME] VEHICLES …" at bounding box center [387, 64] width 248 height 18
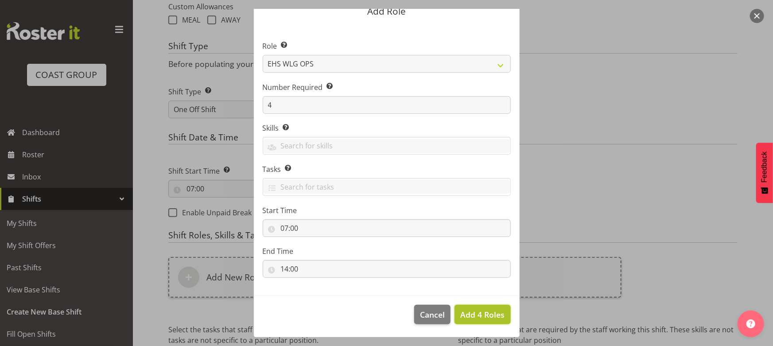
click at [470, 310] on span "Add 4 Roles" at bounding box center [482, 314] width 44 height 11
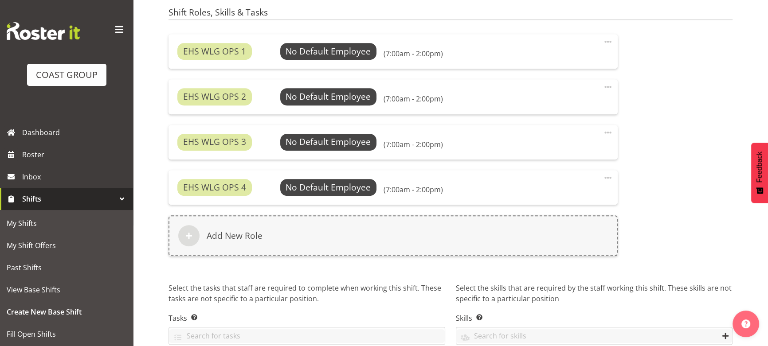
scroll to position [600, 0]
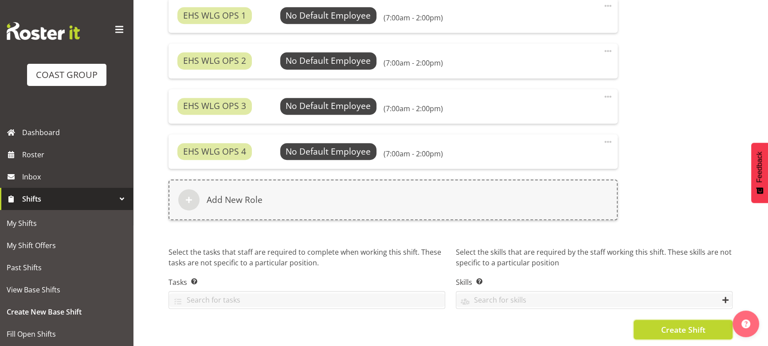
click at [651, 320] on button "Create Shift" at bounding box center [682, 330] width 99 height 20
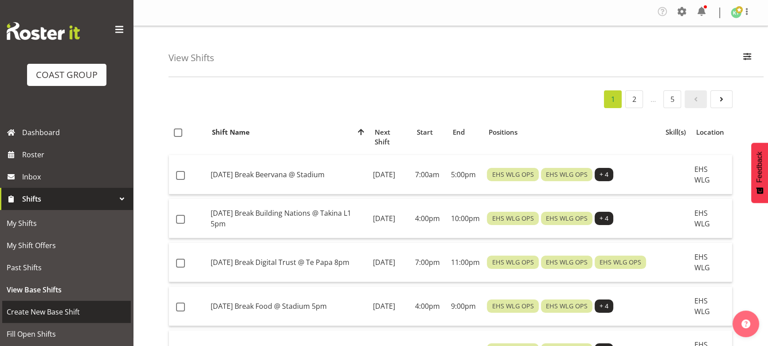
click at [33, 312] on span "Create New Base Shift" at bounding box center [67, 311] width 120 height 13
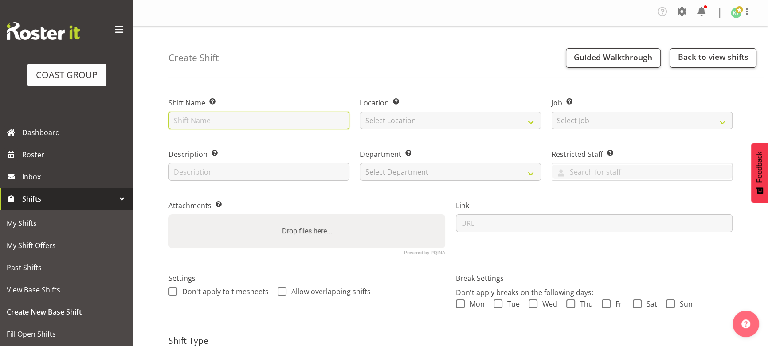
drag, startPoint x: 0, startPoint y: 0, endPoint x: 253, endPoint y: 120, distance: 279.7
click at [253, 120] on input "text" at bounding box center [258, 121] width 181 height 18
type input "[DATE] Break Kapiti Quilt @ Southwards 5pm"
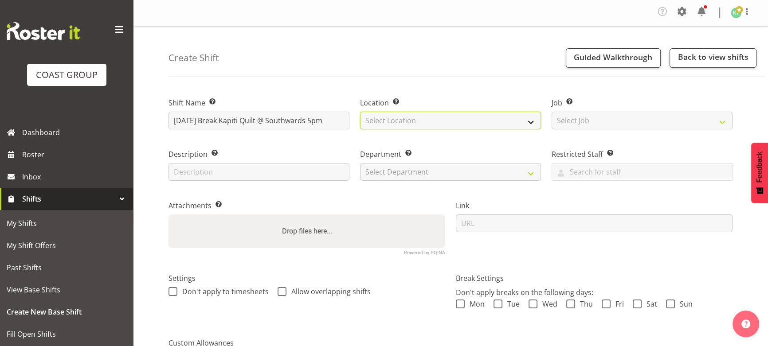
drag, startPoint x: 386, startPoint y: 120, endPoint x: 387, endPoint y: 125, distance: 5.3
click at [386, 120] on select "Select Location EHS WLG DW WLG" at bounding box center [450, 121] width 181 height 18
select select "106"
click at [360, 112] on select "Select Location EHS WLG DW WLG" at bounding box center [450, 121] width 181 height 18
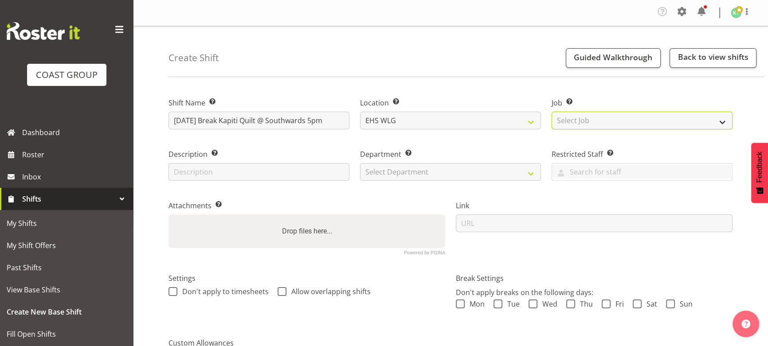
click at [592, 124] on select "Select Job Create new job 1 Carlton Events 1 [PERSON_NAME][GEOGRAPHIC_DATA] 1 […" at bounding box center [641, 121] width 181 height 18
select select "9029"
click at [551, 112] on select "Select Job Create new job 1 Carlton Events 1 [PERSON_NAME][GEOGRAPHIC_DATA] 1 […" at bounding box center [641, 121] width 181 height 18
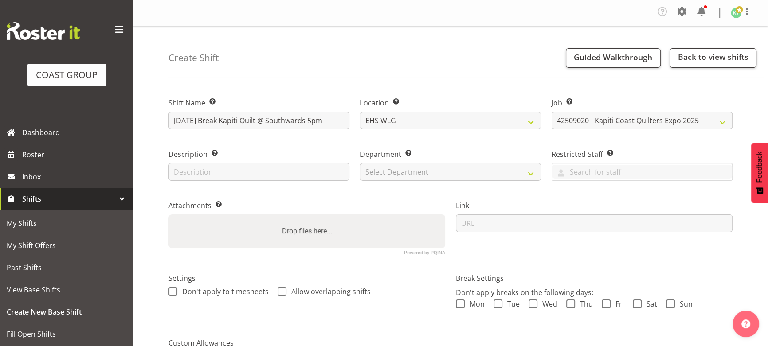
click at [420, 182] on div "Department Set the department that the shift relates to. Select Department EHS …" at bounding box center [450, 162] width 191 height 51
click at [424, 178] on select "Select Department EHS WLG OPS DW WLG DW WLG SALES" at bounding box center [450, 172] width 181 height 18
select select "43"
click at [360, 163] on select "Select Department EHS WLG OPS DW WLG DW WLG SALES" at bounding box center [450, 172] width 181 height 18
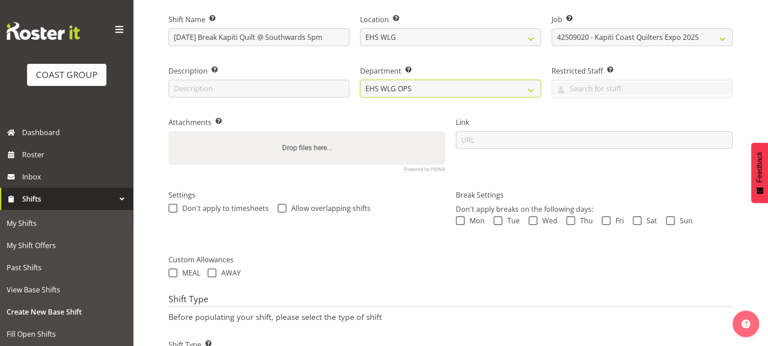
scroll to position [121, 0]
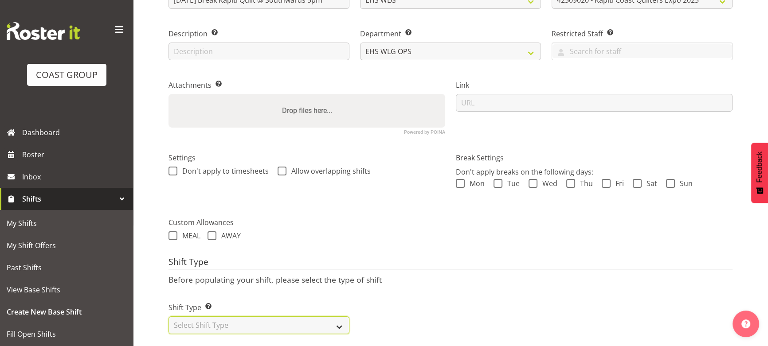
click at [319, 322] on select "Select Shift Type One Off Shift Recurring Shift Rotating Shift" at bounding box center [258, 325] width 181 height 18
select select "one_off"
click at [168, 316] on select "Select Shift Type One Off Shift Recurring Shift Rotating Shift" at bounding box center [258, 325] width 181 height 18
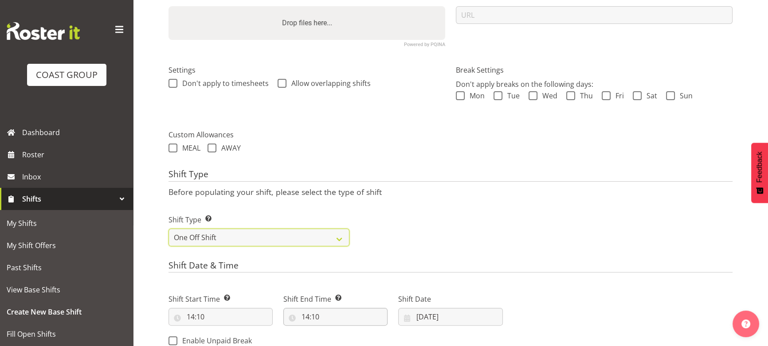
scroll to position [242, 0]
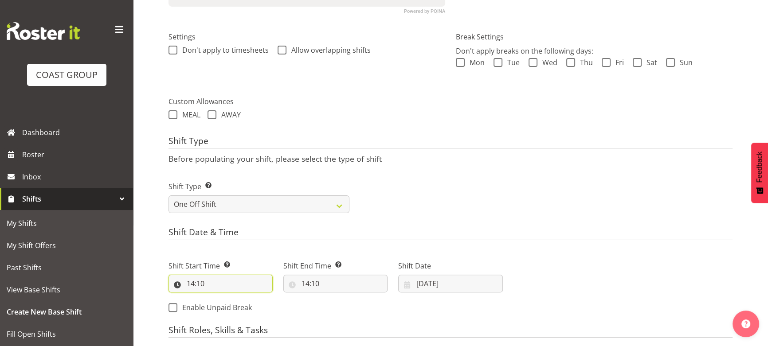
click at [229, 288] on input "14:10" at bounding box center [220, 284] width 104 height 18
drag, startPoint x: 220, startPoint y: 307, endPoint x: 218, endPoint y: 297, distance: 9.9
click at [220, 307] on select "00 01 02 03 04 05 06 07 08 09 10 11 12 13 14 15 16 17 18 19 20 21 22 23" at bounding box center [229, 307] width 20 height 18
select select "15"
click at [219, 298] on select "00 01 02 03 04 05 06 07 08 09 10 11 12 13 14 15 16 17 18 19 20 21 22 23" at bounding box center [229, 307] width 20 height 18
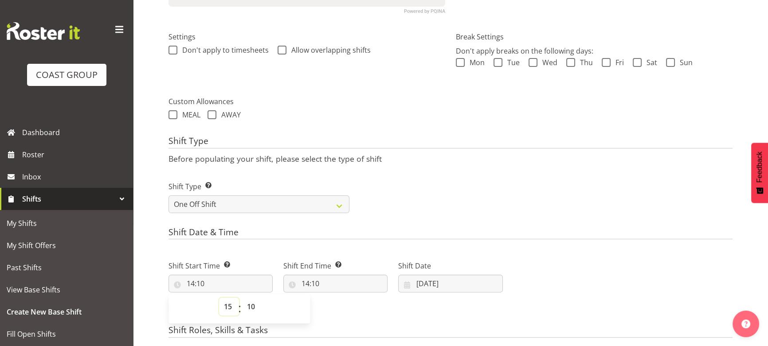
type input "15:10"
click at [249, 309] on select "00 01 02 03 04 05 06 07 08 09 10 11 12 13 14 15 16 17 18 19 20 21 22 23 24 25 2…" at bounding box center [252, 307] width 20 height 18
select select "0"
click at [242, 298] on select "00 01 02 03 04 05 06 07 08 09 10 11 12 13 14 15 16 17 18 19 20 21 22 23 24 25 2…" at bounding box center [252, 307] width 20 height 18
type input "15:00"
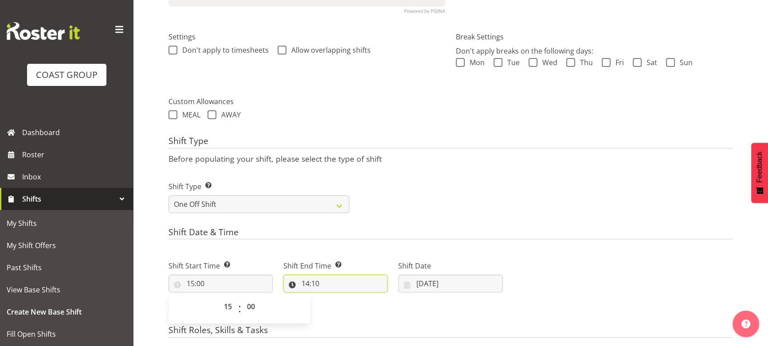
click at [319, 278] on input "14:10" at bounding box center [335, 284] width 104 height 18
drag, startPoint x: 339, startPoint y: 303, endPoint x: 343, endPoint y: 297, distance: 7.1
click at [339, 303] on select "00 01 02 03 04 05 06 07 08 09 10 11 12 13 14 15 16 17 18 19 20 21 22 23" at bounding box center [344, 307] width 20 height 18
select select "21"
click at [334, 298] on select "00 01 02 03 04 05 06 07 08 09 10 11 12 13 14 15 16 17 18 19 20 21 22 23" at bounding box center [344, 307] width 20 height 18
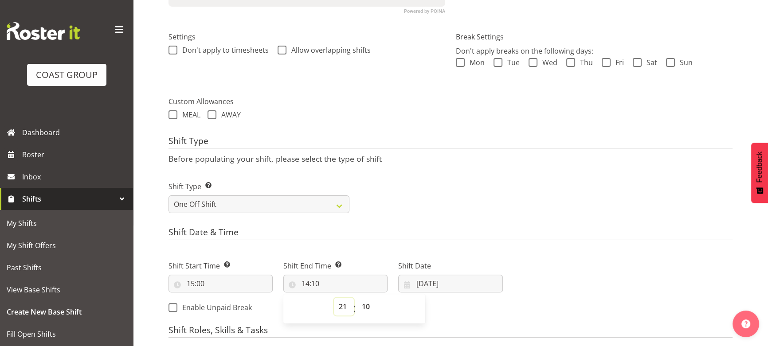
type input "21:10"
click at [344, 300] on select "00 01 02 03 04 05 06 07 08 09 10 11 12 13 14 15 16 17 18 19 20 21 22 23" at bounding box center [344, 307] width 20 height 18
select select "18"
click at [334, 298] on select "00 01 02 03 04 05 06 07 08 09 10 11 12 13 14 15 16 17 18 19 20 21 22 23" at bounding box center [344, 307] width 20 height 18
type input "18:10"
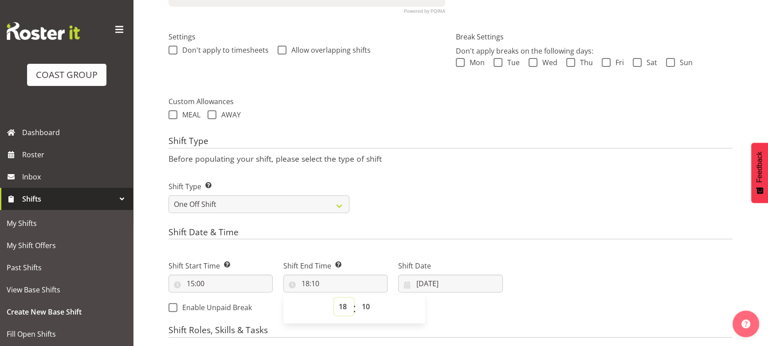
click at [342, 301] on select "00 01 02 03 04 05 06 07 08 09 10 11 12 13 14 15 16 17 18 19 20 21 22 23" at bounding box center [344, 307] width 20 height 18
select select "20"
click at [334, 298] on select "00 01 02 03 04 05 06 07 08 09 10 11 12 13 14 15 16 17 18 19 20 21 22 23" at bounding box center [344, 307] width 20 height 18
type input "20:10"
click at [372, 300] on select "00 01 02 03 04 05 06 07 08 09 10 11 12 13 14 15 16 17 18 19 20 21 22 23 24 25 2…" at bounding box center [367, 307] width 20 height 18
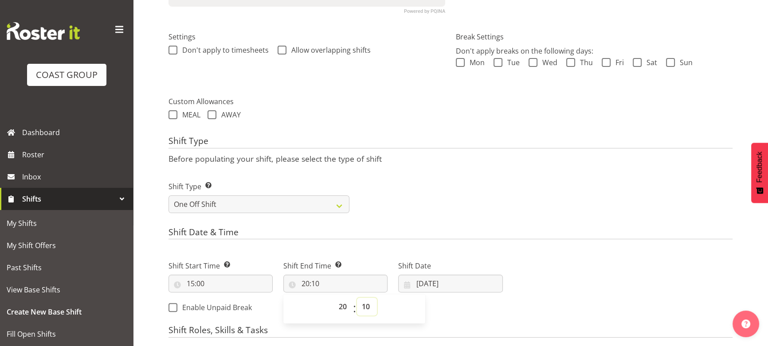
select select "0"
click at [357, 298] on select "00 01 02 03 04 05 06 07 08 09 10 11 12 13 14 15 16 17 18 19 20 21 22 23 24 25 2…" at bounding box center [367, 307] width 20 height 18
type input "20:00"
drag, startPoint x: 441, startPoint y: 275, endPoint x: 438, endPoint y: 282, distance: 7.9
click at [441, 275] on input "29/08/2025" at bounding box center [450, 284] width 104 height 18
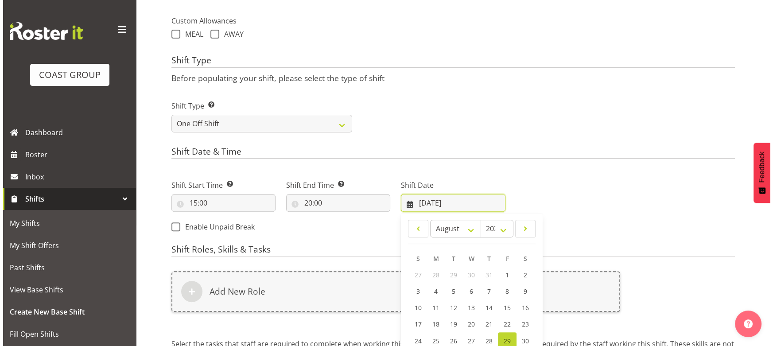
scroll to position [403, 0]
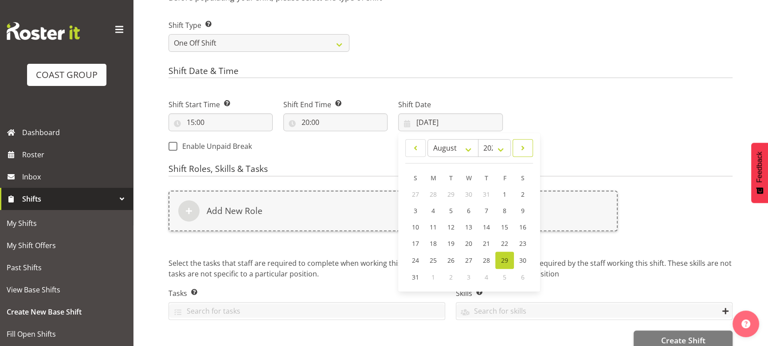
click at [519, 146] on span at bounding box center [522, 148] width 9 height 11
select select "8"
click at [418, 230] on span "14" at bounding box center [415, 227] width 7 height 8
type input "14/09/2025"
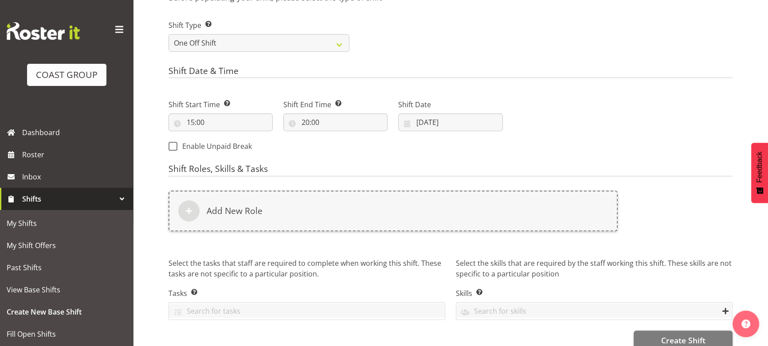
click at [416, 223] on div "Add New Role" at bounding box center [392, 211] width 449 height 41
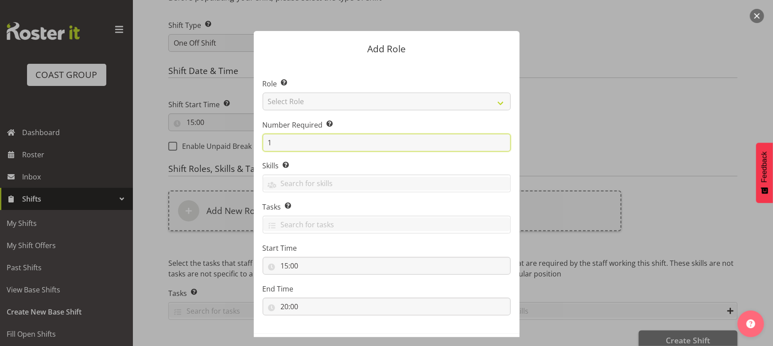
drag, startPoint x: 265, startPoint y: 144, endPoint x: 276, endPoint y: 150, distance: 12.1
click at [267, 145] on input "1" at bounding box center [387, 143] width 248 height 18
type input "3"
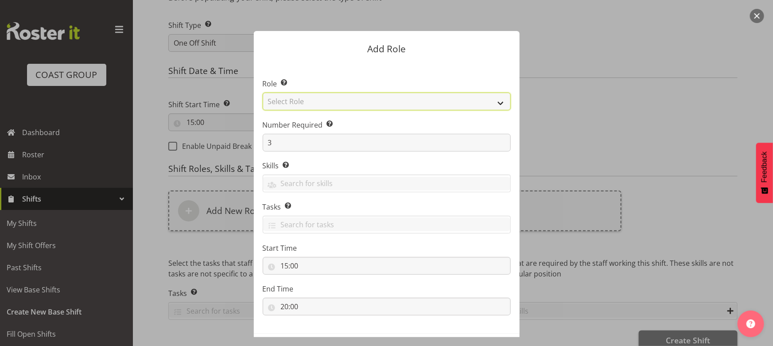
click at [341, 107] on select "Select Role ACCOUNT MANAGER ACCOUNT MANAGER DW ACCOUNTS AKL DIANNA VEHICLES AKL…" at bounding box center [387, 102] width 248 height 18
select select "191"
click at [263, 93] on select "Select Role ACCOUNT MANAGER ACCOUNT MANAGER DW ACCOUNTS AKL DIANNA VEHICLES AKL…" at bounding box center [387, 102] width 248 height 18
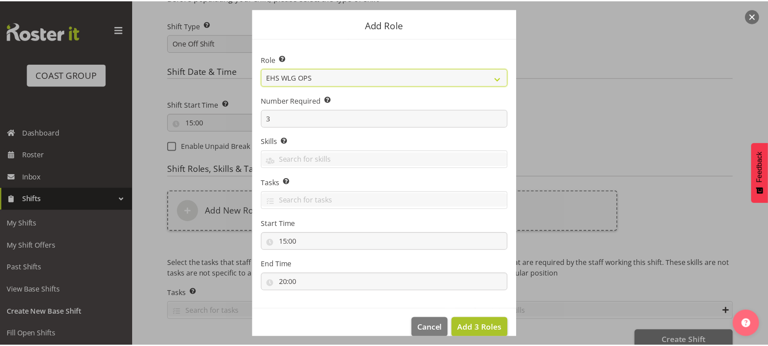
scroll to position [38, 0]
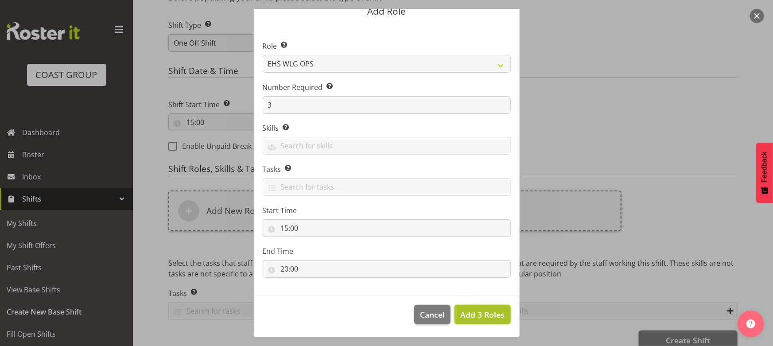
click at [474, 319] on span "Add 3 Roles" at bounding box center [482, 314] width 44 height 11
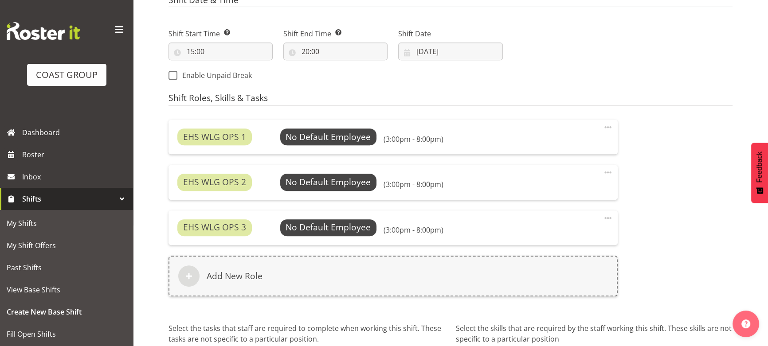
scroll to position [554, 0]
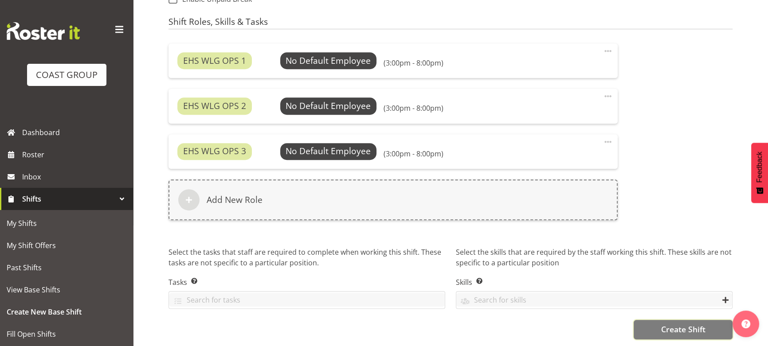
click at [647, 321] on button "Create Shift" at bounding box center [682, 330] width 99 height 20
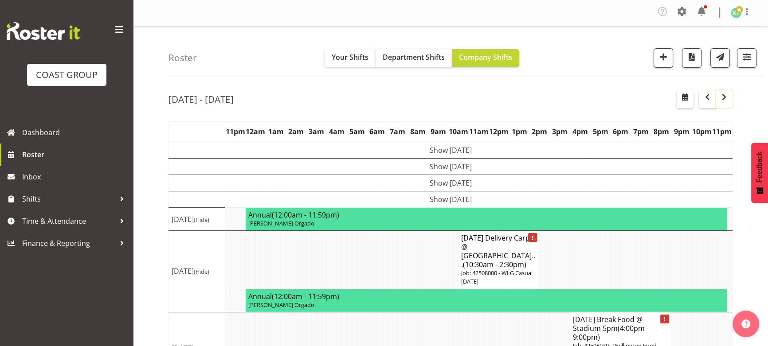
click at [722, 97] on span "button" at bounding box center [723, 97] width 11 height 11
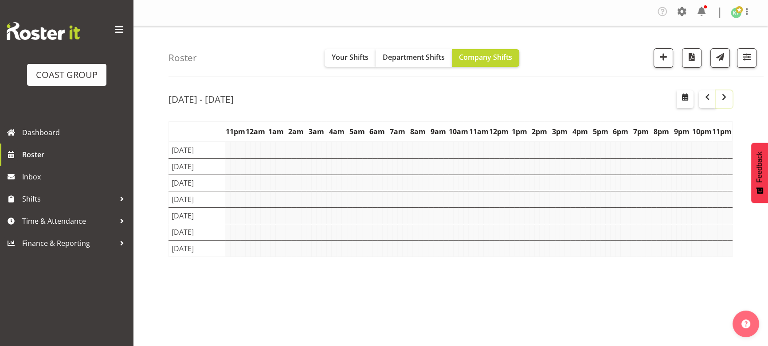
click at [722, 97] on span "button" at bounding box center [723, 97] width 11 height 11
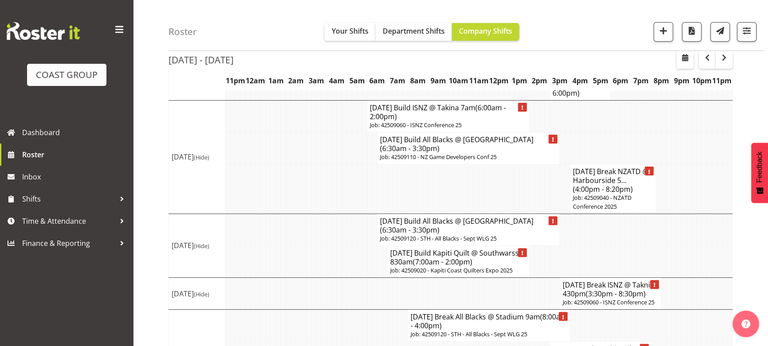
scroll to position [362, 0]
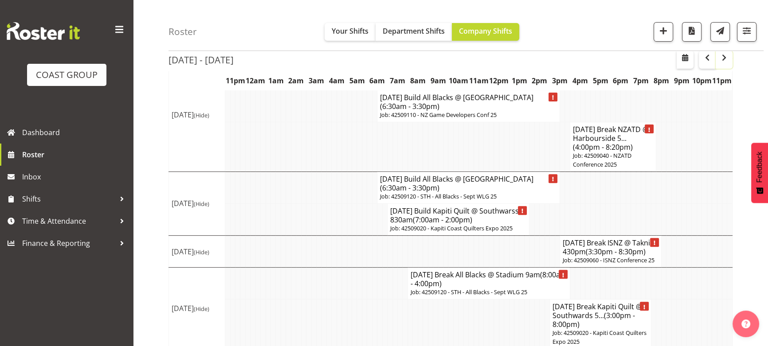
click at [725, 64] on button "button" at bounding box center [723, 60] width 17 height 18
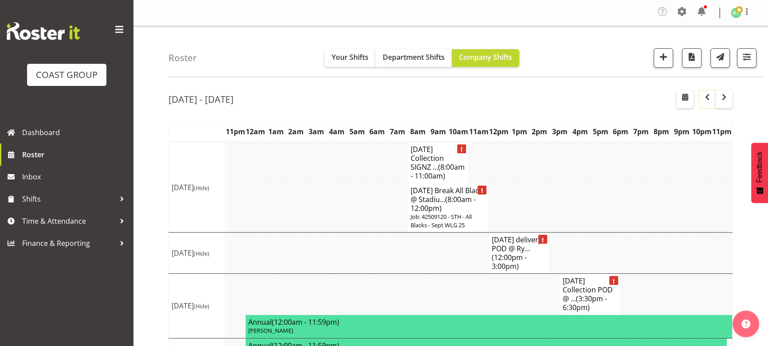
click at [702, 97] on span "button" at bounding box center [707, 97] width 11 height 11
